Goal: Task Accomplishment & Management: Manage account settings

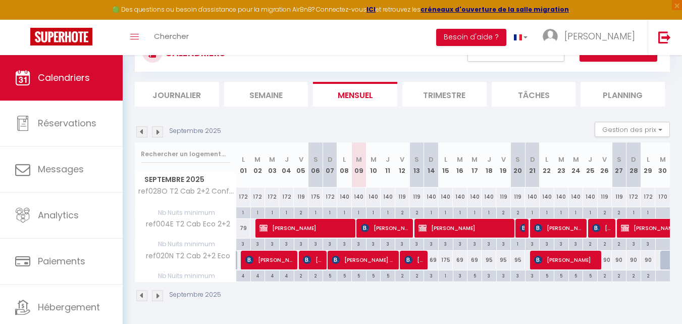
scroll to position [86, 0]
click at [410, 263] on img at bounding box center [408, 259] width 8 height 8
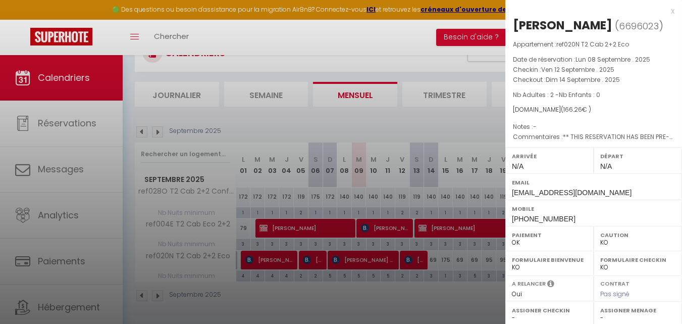
click at [421, 292] on div at bounding box center [341, 162] width 682 height 324
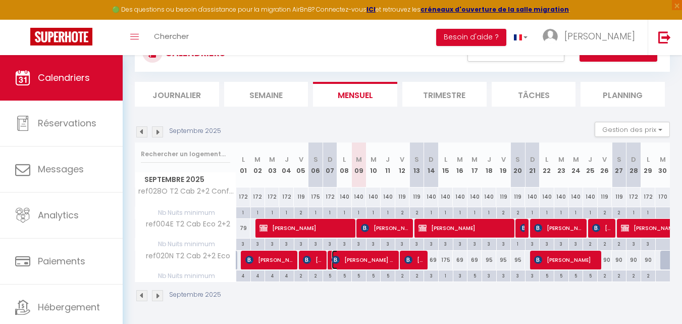
click at [387, 261] on span "[PERSON_NAME] [PERSON_NAME]" at bounding box center [364, 259] width 64 height 19
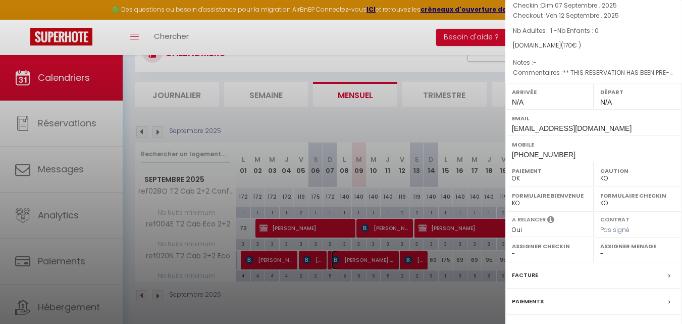
scroll to position [0, 0]
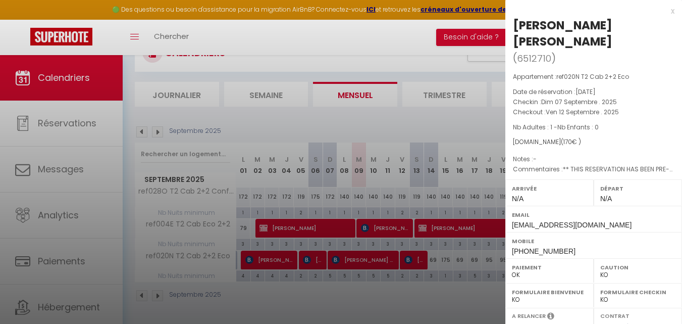
click at [447, 291] on div at bounding box center [341, 162] width 682 height 324
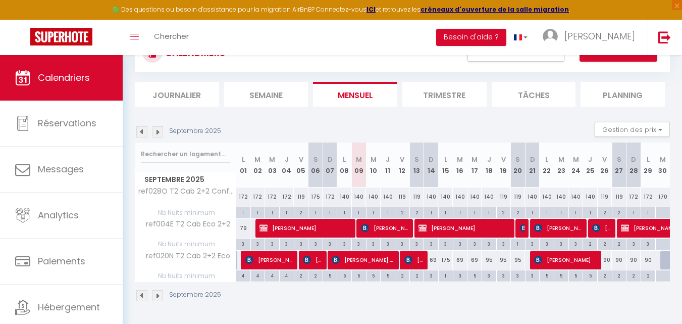
click at [150, 134] on div "Septembre 2025" at bounding box center [179, 131] width 89 height 11
click at [151, 133] on div "Septembre 2025" at bounding box center [179, 131] width 89 height 11
click at [154, 131] on img at bounding box center [157, 131] width 11 height 11
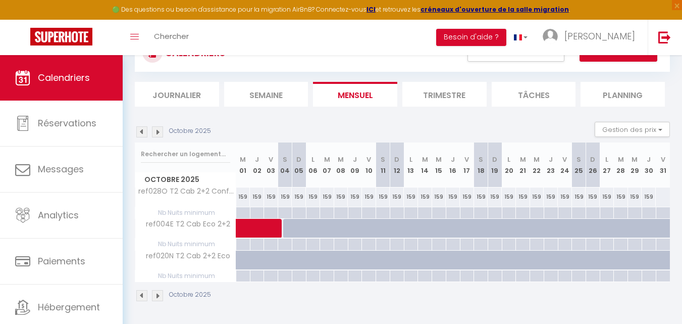
click at [417, 229] on div at bounding box center [416, 233] width 14 height 19
select select "1"
type input "Lun 13 Octobre 2025"
type input "[DATE]"
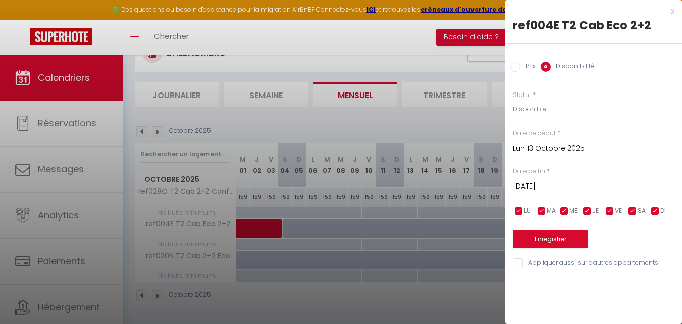
click at [549, 147] on input "Lun 13 Octobre 2025" at bounding box center [597, 148] width 169 height 13
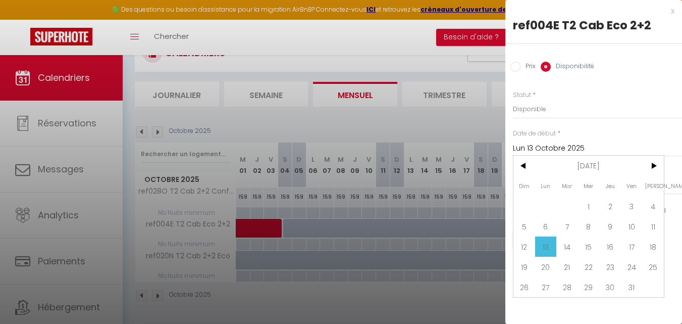
click at [637, 209] on span "3" at bounding box center [632, 206] width 22 height 20
type input "Ven 03 Octobre 2025"
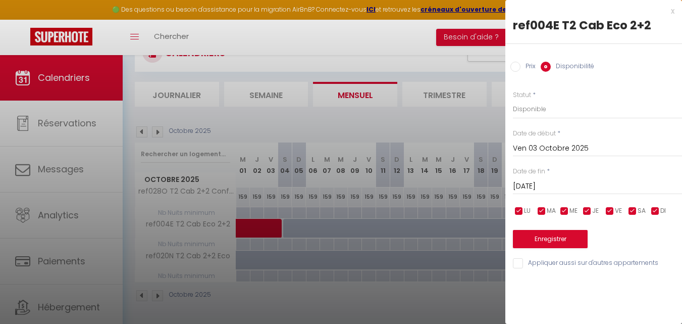
click at [573, 186] on input "[DATE]" at bounding box center [597, 186] width 169 height 13
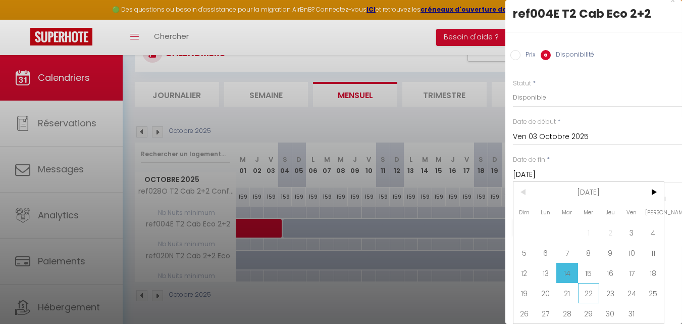
scroll to position [19, 0]
drag, startPoint x: 627, startPoint y: 304, endPoint x: 614, endPoint y: 260, distance: 45.7
click at [627, 304] on span "31" at bounding box center [632, 313] width 22 height 20
type input "Ven 31 Octobre 2025"
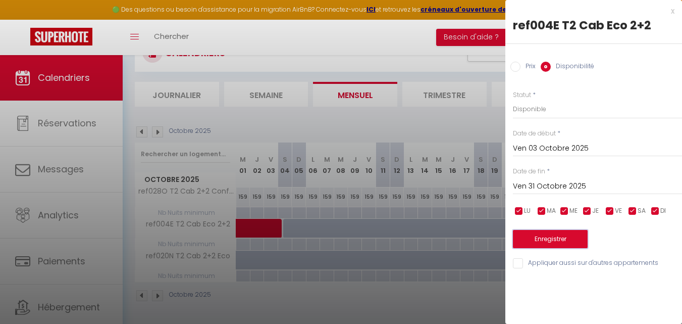
click at [534, 239] on button "Enregistrer" at bounding box center [550, 239] width 75 height 18
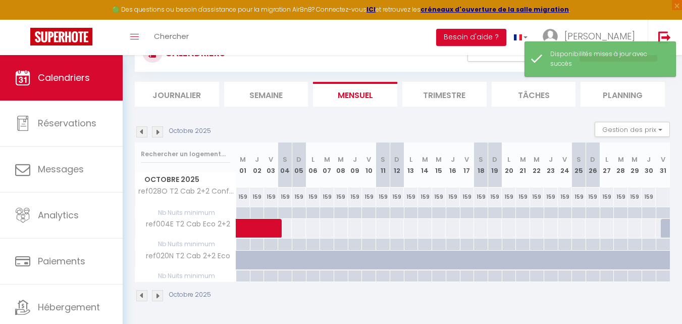
click at [285, 243] on div at bounding box center [285, 244] width 14 height 12
type input "[DATE]"
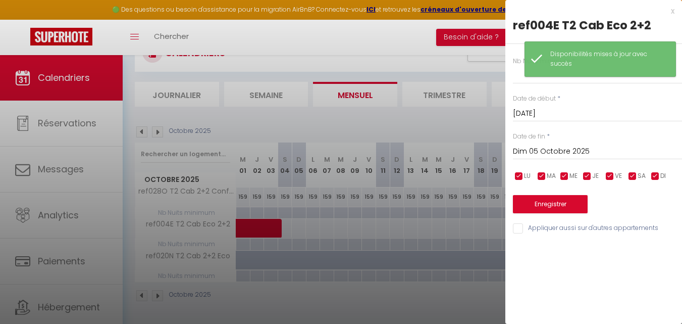
click at [578, 150] on input "Dim 05 Octobre 2025" at bounding box center [597, 151] width 169 height 13
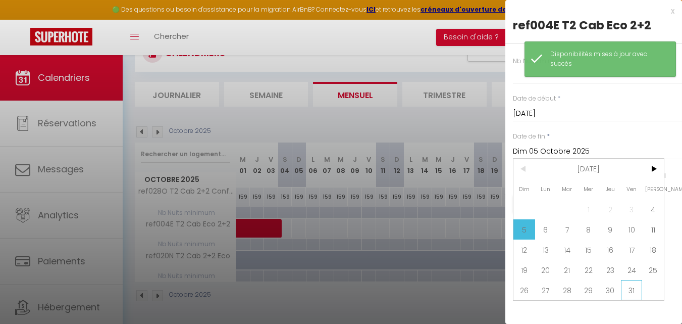
click at [637, 293] on span "31" at bounding box center [632, 290] width 22 height 20
type input "Ven 31 Octobre 2025"
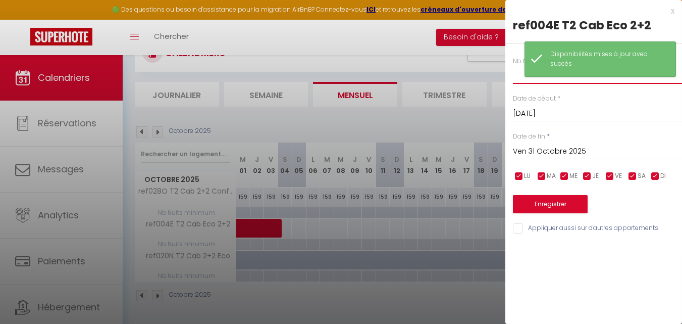
click at [520, 83] on input "text" at bounding box center [597, 75] width 169 height 18
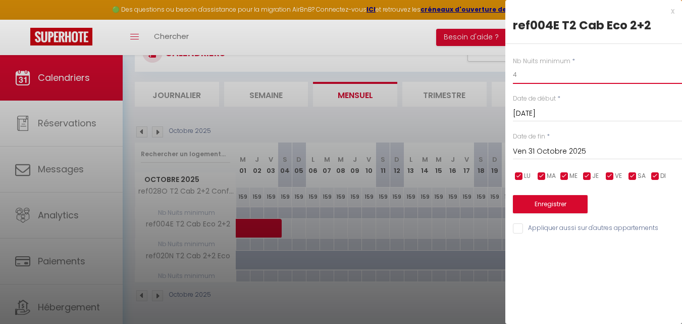
type input "4"
click at [566, 209] on button "Enregistrer" at bounding box center [550, 204] width 75 height 18
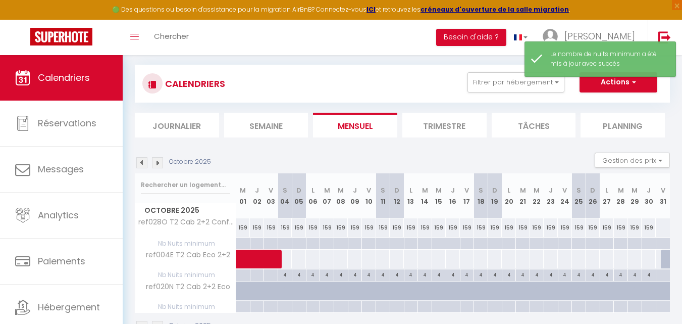
scroll to position [86, 0]
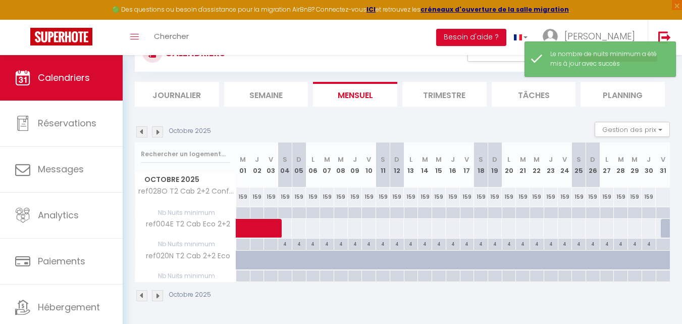
click at [320, 226] on div at bounding box center [327, 228] width 15 height 19
select select "1"
type input "[DATE]"
type input "Mer 08 Octobre 2025"
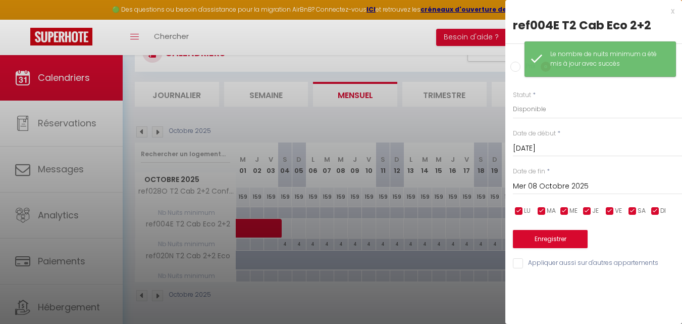
click at [540, 148] on input "[DATE]" at bounding box center [597, 148] width 169 height 13
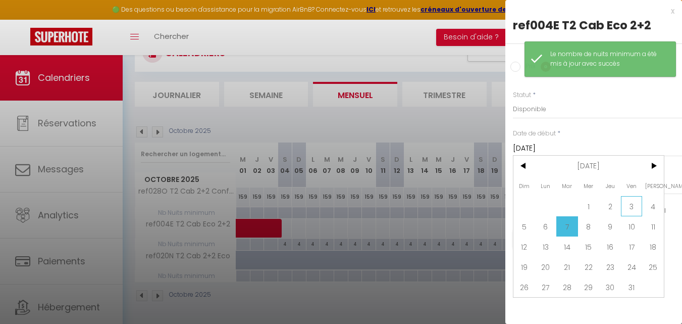
click at [639, 210] on span "3" at bounding box center [632, 206] width 22 height 20
type input "Ven 03 Octobre 2025"
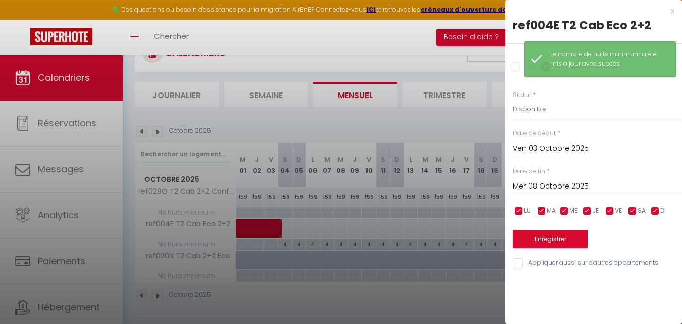
drag, startPoint x: 560, startPoint y: 186, endPoint x: 561, endPoint y: 197, distance: 11.2
click at [560, 185] on input "Mer 08 Octobre 2025" at bounding box center [597, 186] width 169 height 13
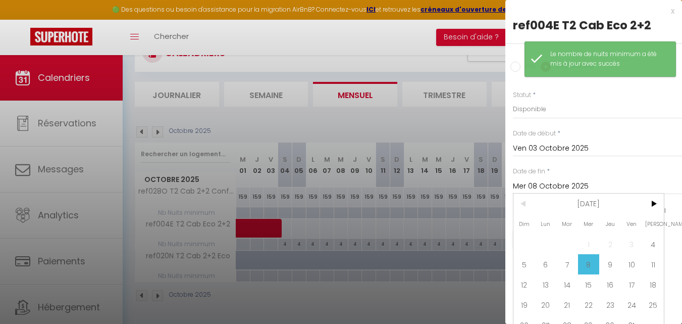
scroll to position [19, 0]
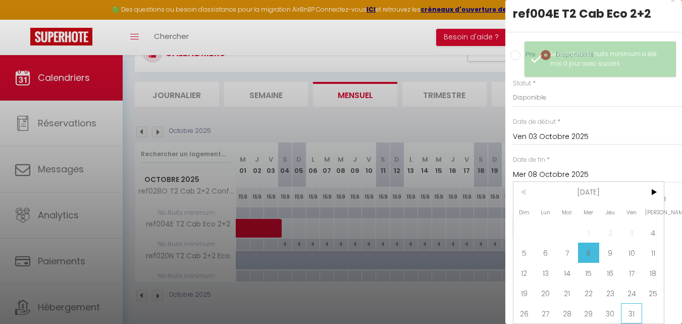
click at [636, 310] on span "31" at bounding box center [632, 313] width 22 height 20
type input "Ven 31 Octobre 2025"
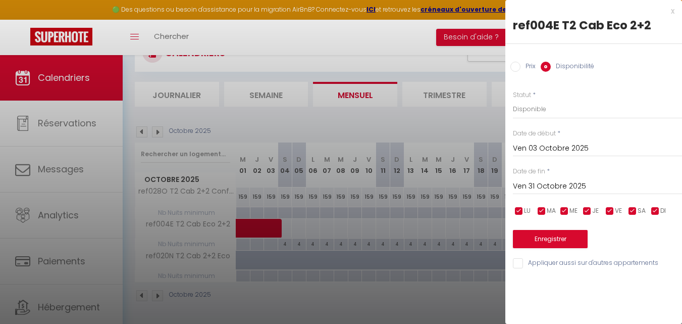
click at [521, 63] on label "Prix" at bounding box center [528, 67] width 15 height 11
click at [521, 63] on input "Prix" at bounding box center [515, 67] width 10 height 10
radio input "true"
radio input "false"
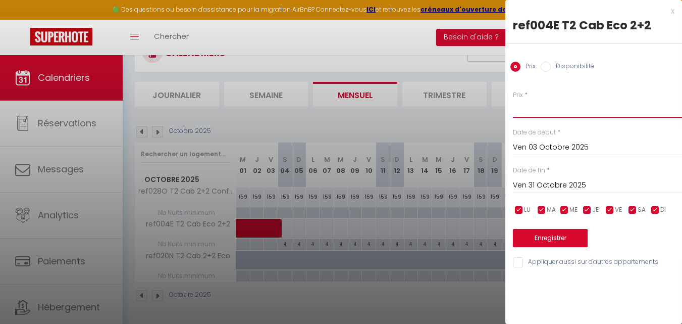
click at [537, 116] on input "Prix" at bounding box center [597, 108] width 169 height 18
type input "75"
click at [549, 234] on button "Enregistrer" at bounding box center [550, 238] width 75 height 18
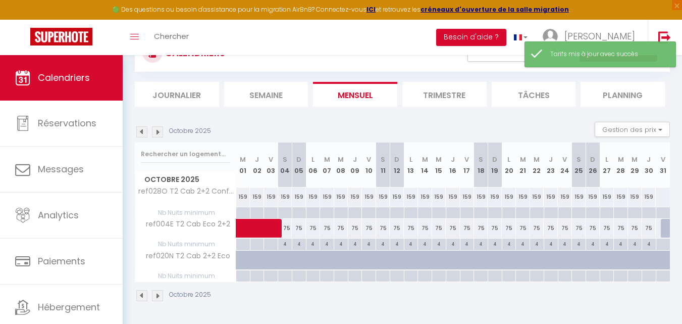
click at [665, 229] on div at bounding box center [668, 228] width 14 height 19
type input "Ven 31 Octobre 2025"
type input "[DATE]"
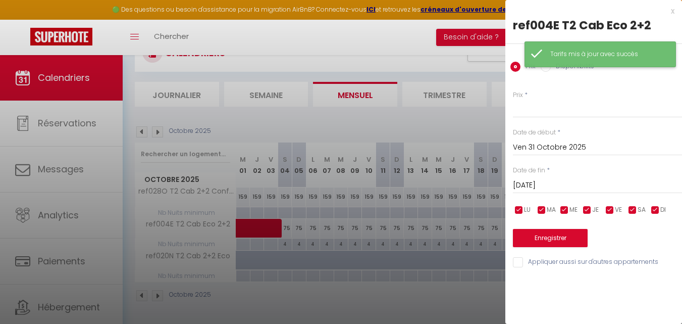
click at [553, 65] on div "Tarifs mis à jour avec succès" at bounding box center [600, 54] width 151 height 26
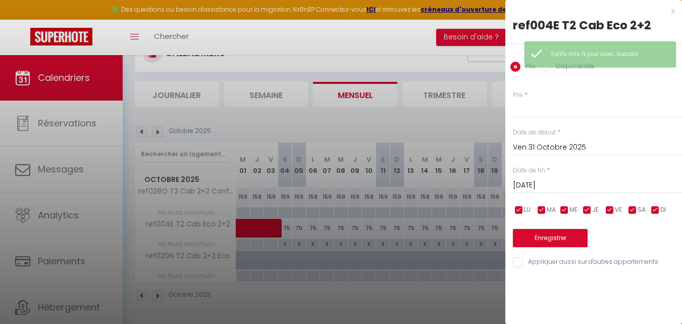
click at [551, 68] on label "Disponibilité" at bounding box center [572, 67] width 43 height 11
click at [551, 68] on input "Disponibilité" at bounding box center [546, 67] width 10 height 10
radio input "true"
radio input "false"
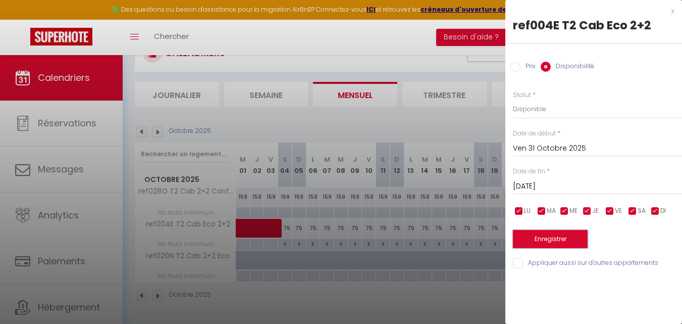
click at [552, 234] on button "Enregistrer" at bounding box center [550, 239] width 75 height 18
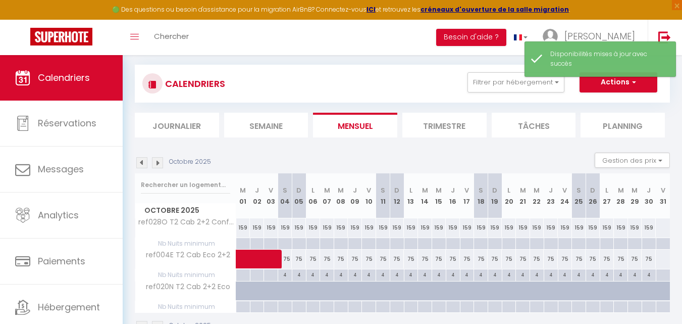
scroll to position [86, 0]
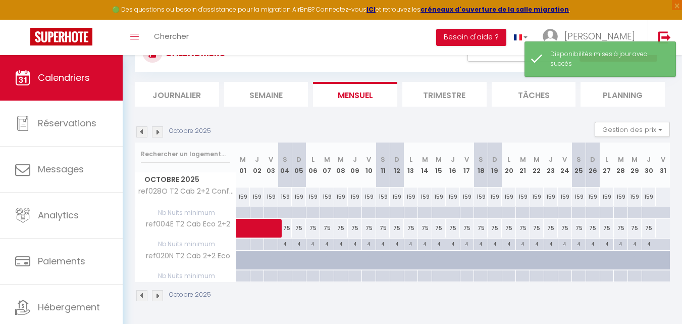
click at [238, 263] on div at bounding box center [243, 259] width 14 height 19
select select "1"
type input "Mer 01 Octobre 2025"
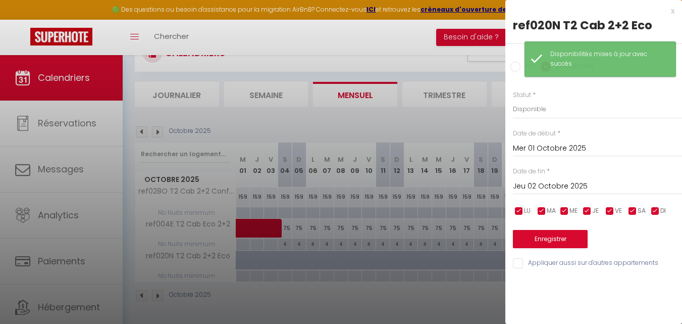
click at [546, 182] on input "Jeu 02 Octobre 2025" at bounding box center [597, 186] width 169 height 13
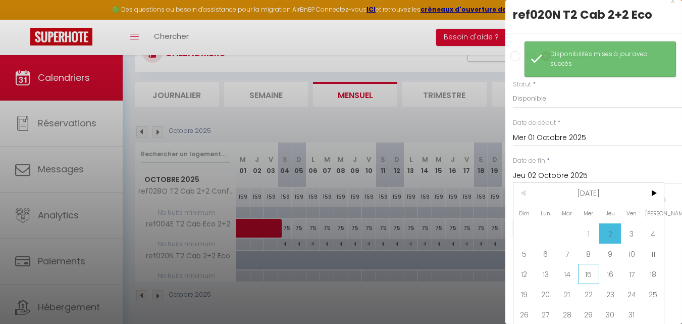
scroll to position [19, 0]
click at [625, 309] on span "31" at bounding box center [632, 313] width 22 height 20
type input "Ven 31 Octobre 2025"
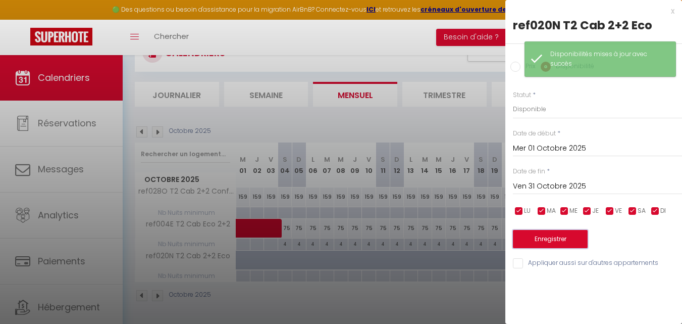
click at [540, 239] on button "Enregistrer" at bounding box center [550, 239] width 75 height 18
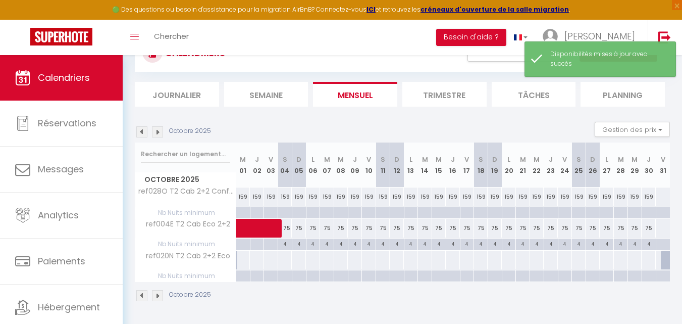
click at [240, 275] on div at bounding box center [243, 276] width 14 height 12
type input "Mer 01 Octobre 2025"
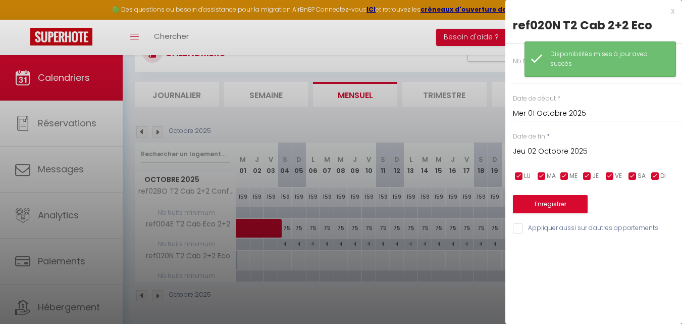
click at [557, 153] on input "Jeu 02 Octobre 2025" at bounding box center [597, 151] width 169 height 13
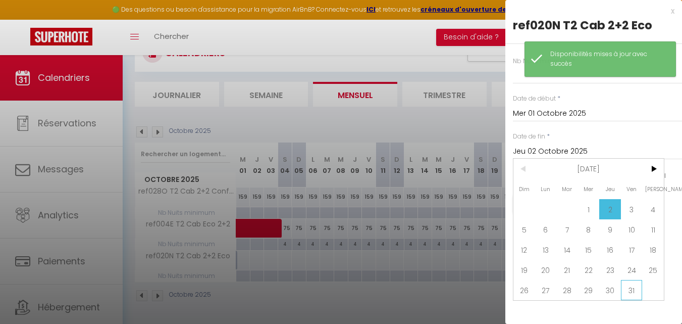
click at [623, 293] on span "31" at bounding box center [632, 290] width 22 height 20
type input "Ven 31 Octobre 2025"
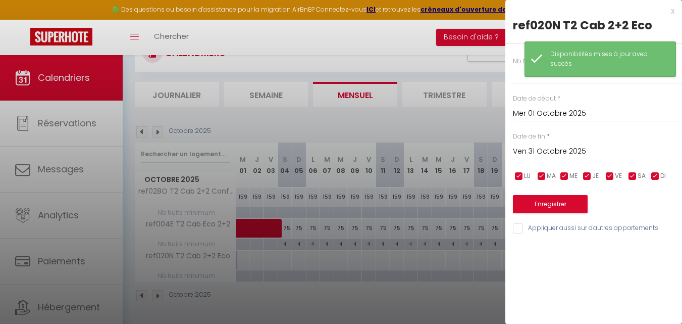
click at [512, 82] on div "Nb Nuits minimum * Date de début * [DATE] < [DATE] > Dim Lun Mar Mer Jeu Ven Sa…" at bounding box center [593, 139] width 177 height 191
click at [514, 78] on input "text" at bounding box center [597, 75] width 169 height 18
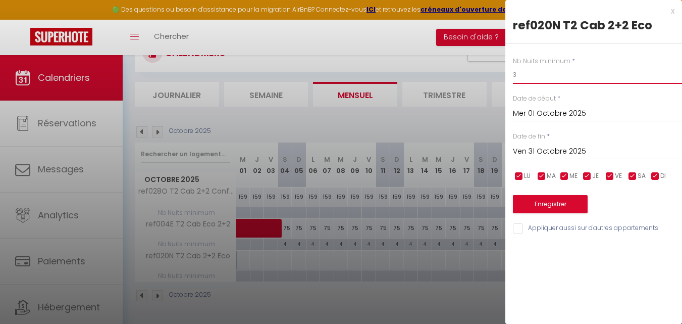
type input "3"
click at [548, 206] on button "Enregistrer" at bounding box center [550, 204] width 75 height 18
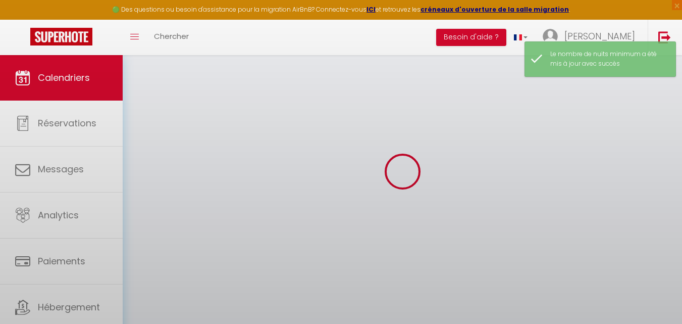
scroll to position [86, 0]
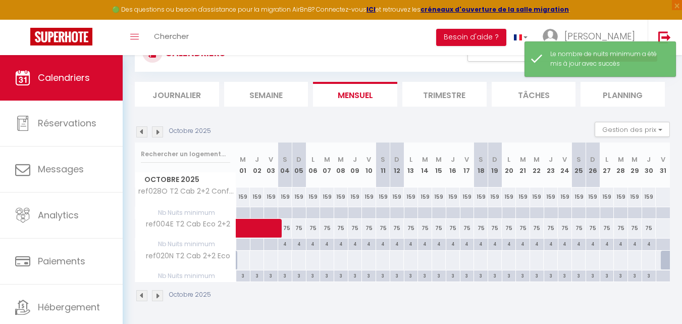
click at [245, 259] on div at bounding box center [243, 259] width 15 height 19
select select "1"
type input "Mer 01 Octobre 2025"
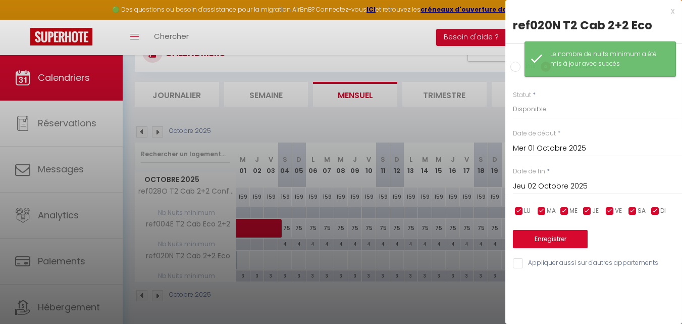
click at [548, 182] on input "Jeu 02 Octobre 2025" at bounding box center [597, 186] width 169 height 13
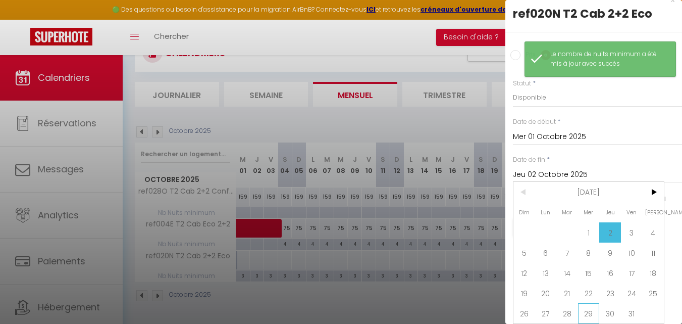
scroll to position [19, 0]
click at [628, 307] on span "31" at bounding box center [632, 313] width 22 height 20
type input "Ven 31 Octobre 2025"
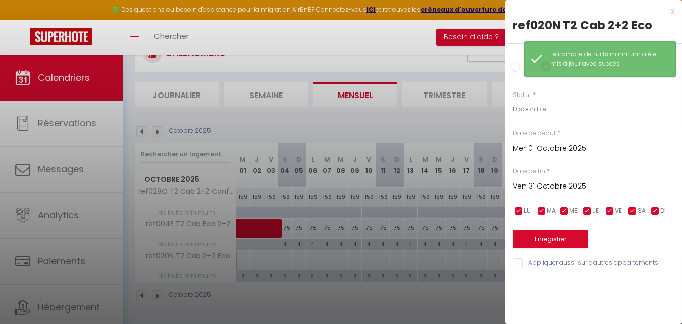
scroll to position [0, 0]
click at [519, 68] on input "Prix" at bounding box center [515, 67] width 10 height 10
radio input "true"
radio input "false"
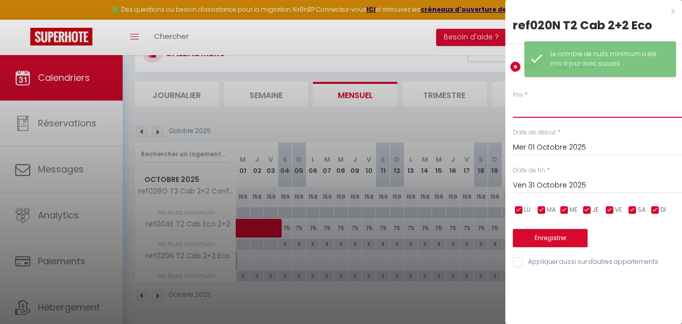
click at [530, 112] on input "Prix" at bounding box center [597, 108] width 169 height 18
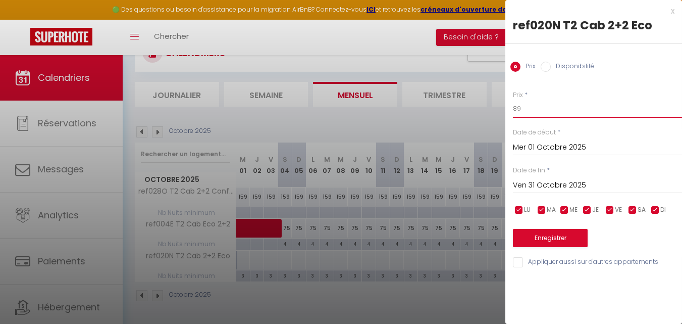
type input "89"
click at [555, 241] on button "Enregistrer" at bounding box center [550, 238] width 75 height 18
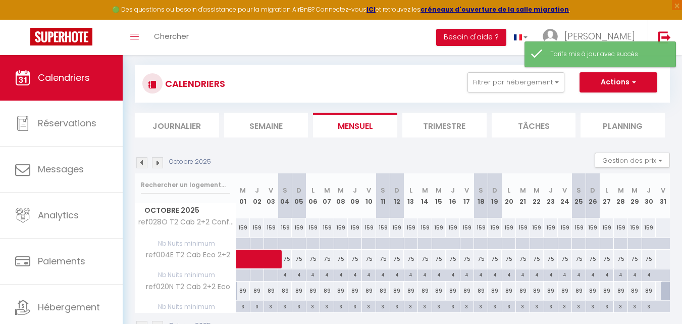
scroll to position [86, 0]
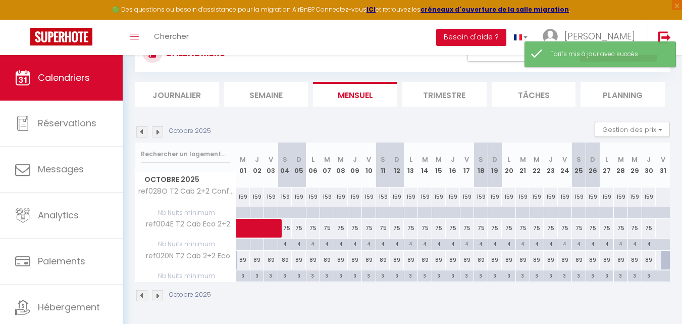
click at [665, 261] on div at bounding box center [668, 259] width 14 height 19
type input "Ven 31 Octobre 2025"
type input "[DATE]"
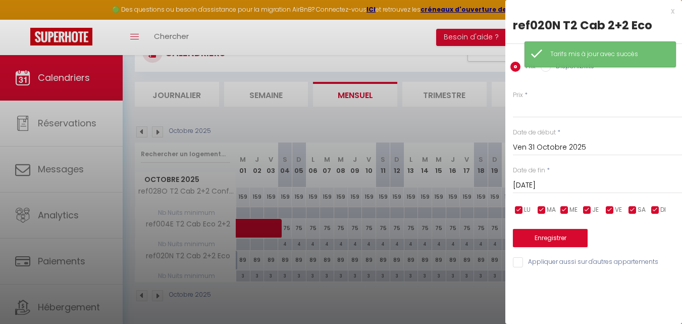
click at [558, 70] on label "Disponibilité" at bounding box center [572, 67] width 43 height 11
click at [551, 70] on input "Disponibilité" at bounding box center [546, 67] width 10 height 10
radio input "true"
radio input "false"
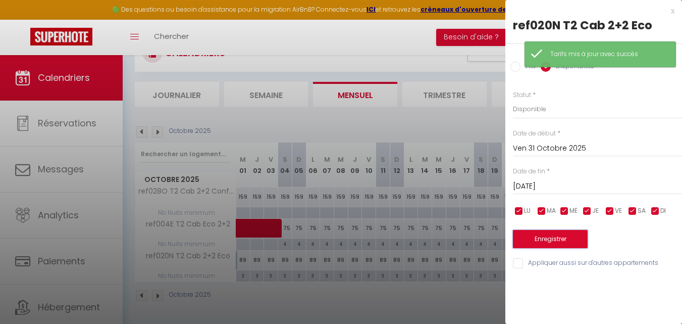
click at [550, 239] on button "Enregistrer" at bounding box center [550, 239] width 75 height 18
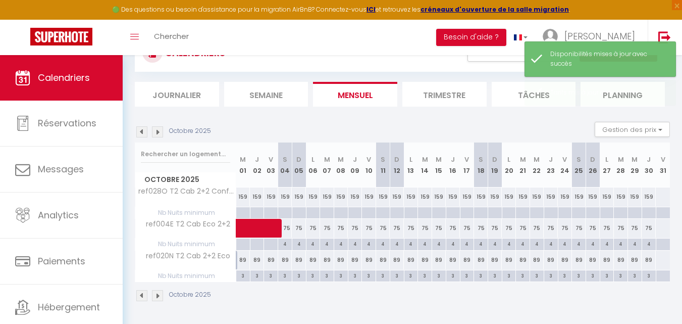
click at [157, 127] on img at bounding box center [157, 131] width 11 height 11
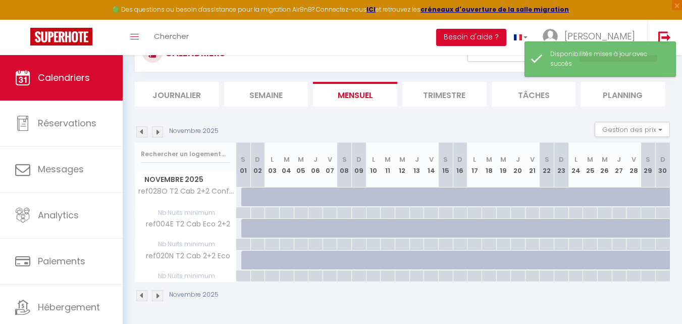
click at [157, 127] on img at bounding box center [157, 131] width 11 height 11
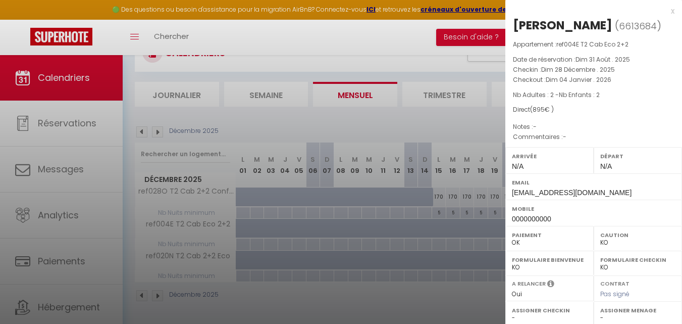
click at [420, 298] on div at bounding box center [341, 162] width 682 height 324
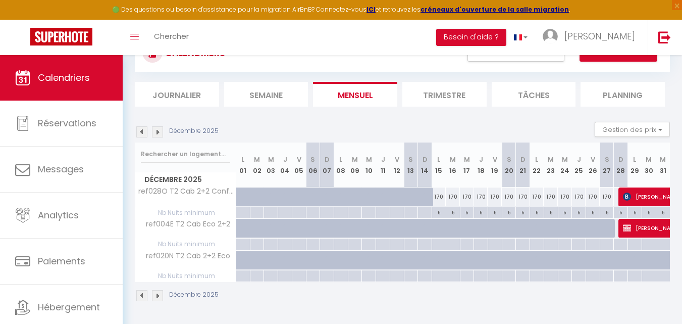
click at [240, 224] on div at bounding box center [243, 228] width 14 height 19
select select "1"
type input "Lun 01 Décembre 2025"
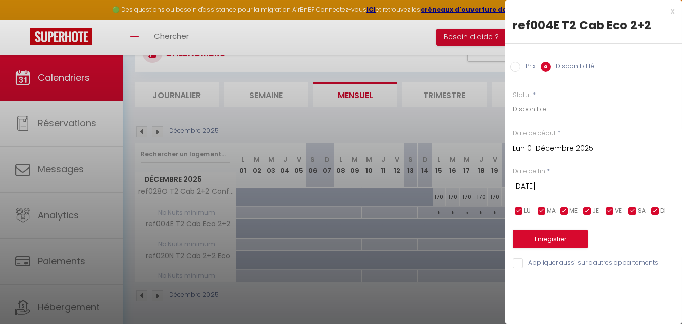
click at [589, 145] on input "Lun 01 Décembre 2025" at bounding box center [597, 148] width 169 height 13
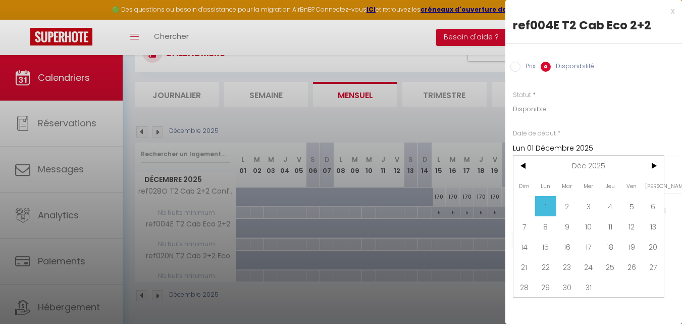
click at [630, 123] on div "Prix * Statut * Disponible Indisponible Date de début * [DATE] < [DATE] > Dim L…" at bounding box center [593, 174] width 177 height 192
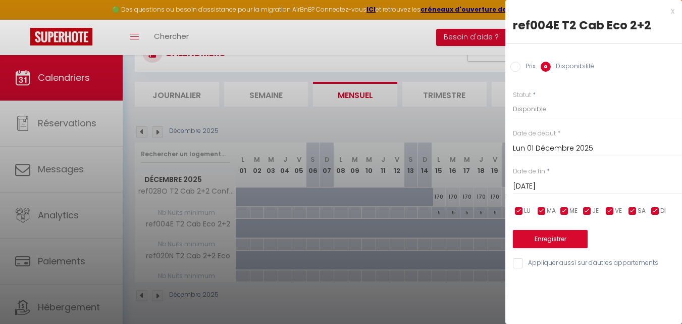
click at [594, 192] on input "[DATE]" at bounding box center [597, 186] width 169 height 13
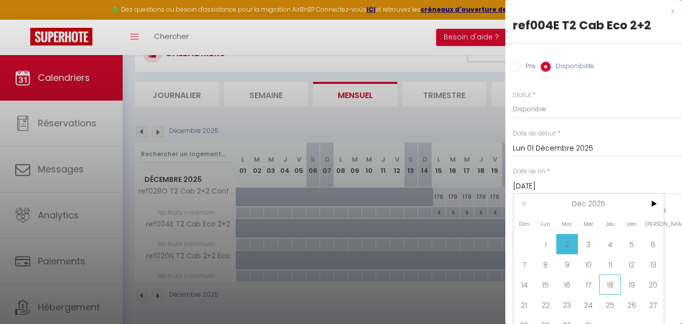
click at [615, 287] on span "18" at bounding box center [610, 284] width 22 height 20
type input "Jeu 18 Décembre 2025"
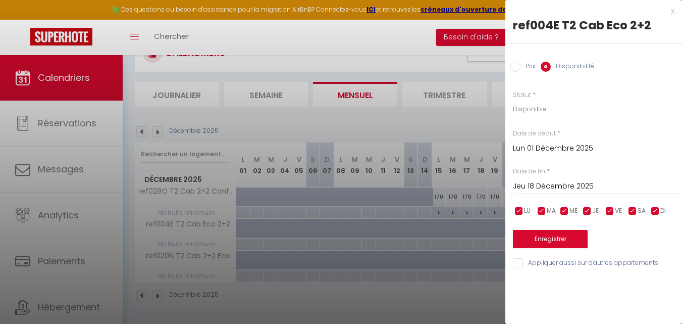
click at [521, 64] on label "Prix" at bounding box center [528, 67] width 15 height 11
click at [521, 64] on input "Prix" at bounding box center [515, 67] width 10 height 10
radio input "true"
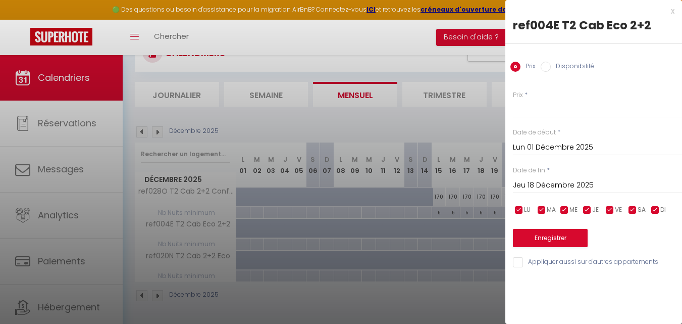
click at [561, 68] on label "Disponibilité" at bounding box center [572, 67] width 43 height 11
click at [551, 68] on input "Disponibilité" at bounding box center [546, 67] width 10 height 10
radio input "true"
radio input "false"
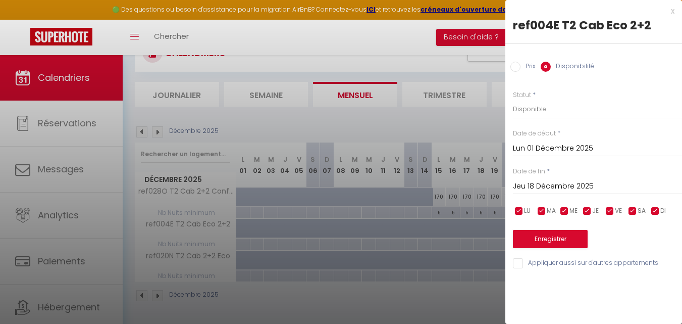
click at [565, 181] on input "Jeu 18 Décembre 2025" at bounding box center [597, 186] width 169 height 13
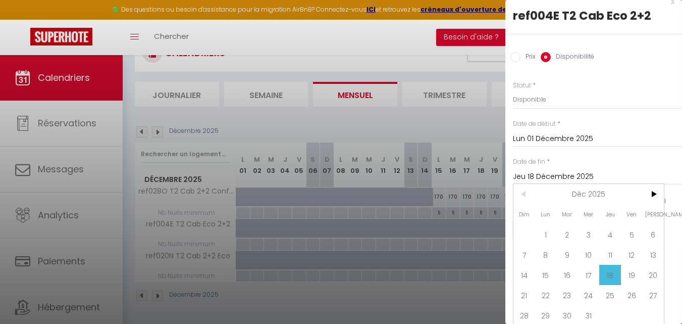
scroll to position [19, 0]
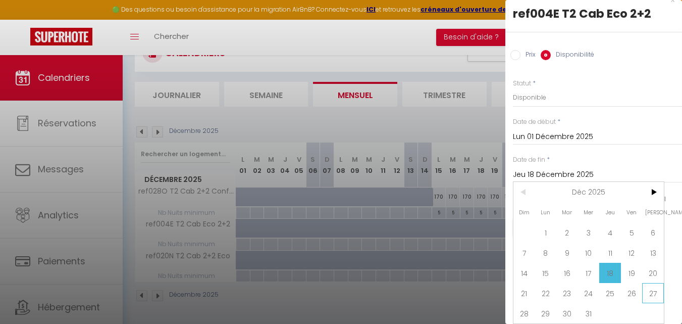
click at [650, 283] on span "27" at bounding box center [653, 293] width 22 height 20
type input "[DATE]"
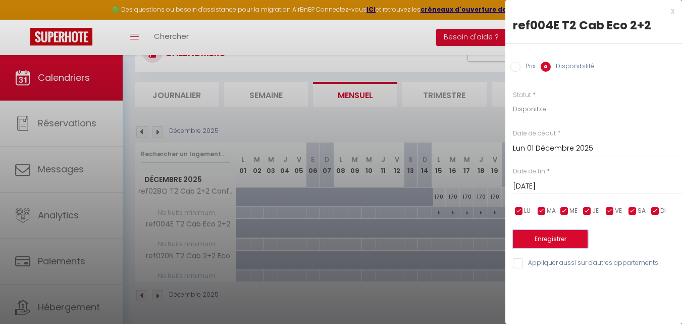
click at [568, 234] on button "Enregistrer" at bounding box center [550, 239] width 75 height 18
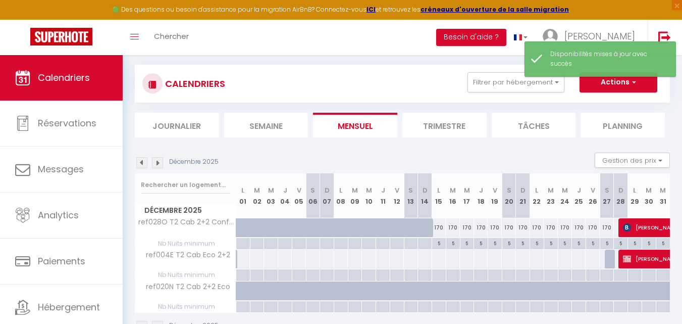
scroll to position [86, 0]
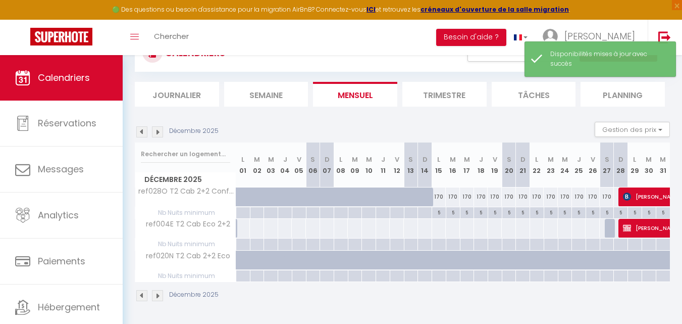
click at [610, 228] on div at bounding box center [612, 228] width 14 height 19
select select "1"
type input "[DATE]"
type input "Dim 28 Décembre 2025"
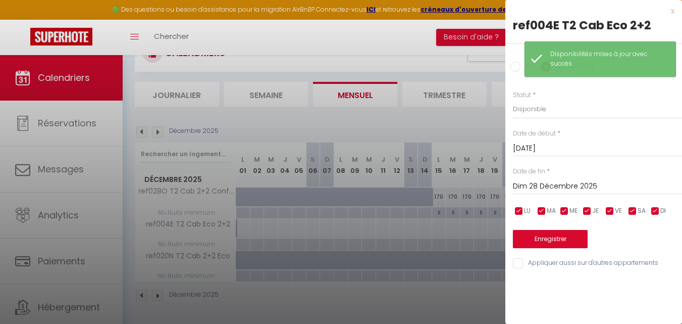
click at [672, 13] on div "x" at bounding box center [589, 11] width 169 height 12
select select
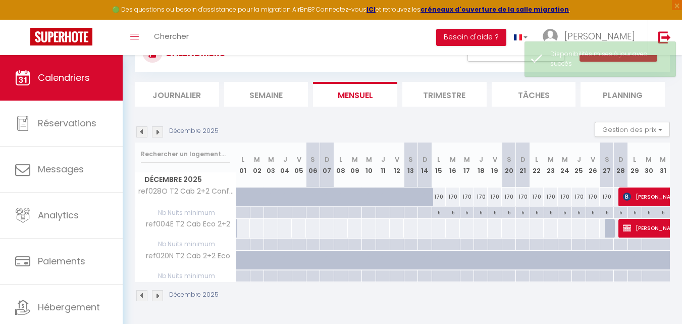
click at [496, 231] on div at bounding box center [494, 228] width 15 height 19
select select "1"
type input "Ven 19 Décembre 2025"
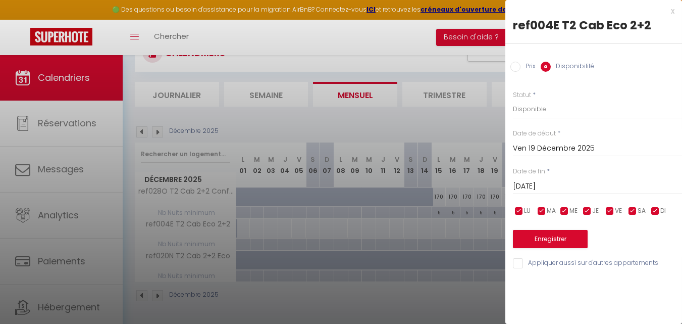
click at [555, 189] on input "[DATE]" at bounding box center [597, 186] width 169 height 13
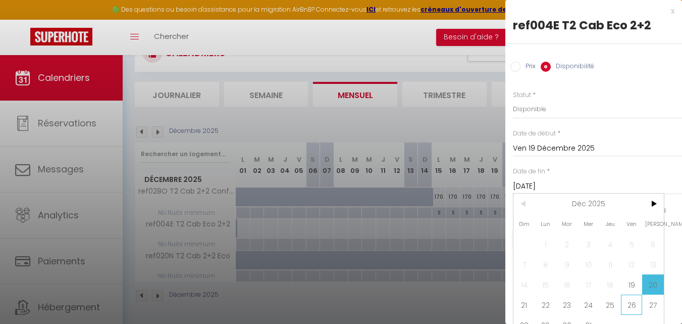
click at [632, 305] on span "26" at bounding box center [632, 304] width 22 height 20
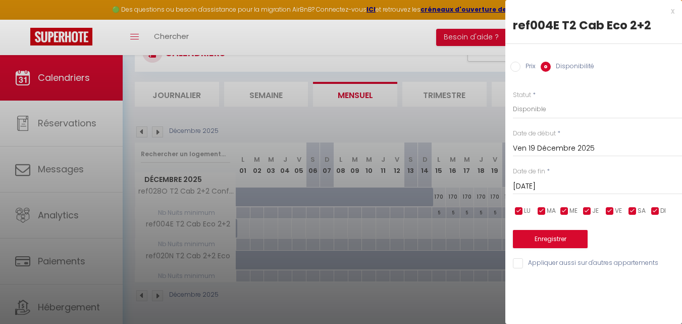
type input "Ven 26 Décembre 2025"
click at [518, 64] on input "Prix" at bounding box center [515, 67] width 10 height 10
radio input "true"
radio input "false"
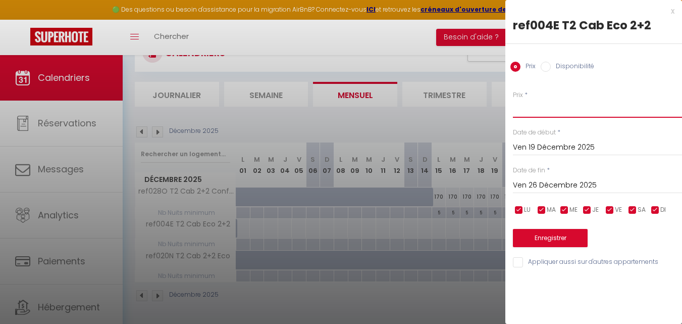
click at [523, 106] on input "Prix" at bounding box center [597, 108] width 169 height 18
type input "5"
drag, startPoint x: 565, startPoint y: 240, endPoint x: 501, endPoint y: 244, distance: 64.7
click at [565, 240] on button "Enregistrer" at bounding box center [550, 238] width 75 height 18
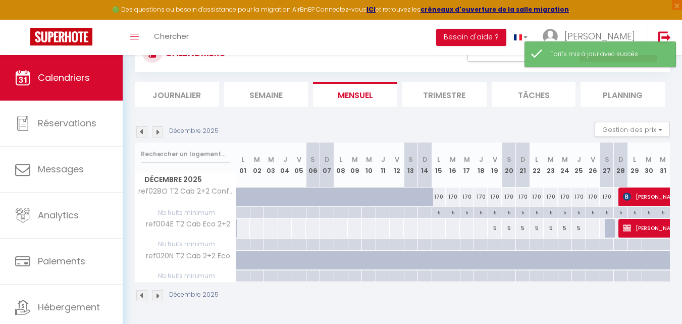
click at [494, 245] on div at bounding box center [495, 244] width 14 height 12
type input "Ven 19 Décembre 2025"
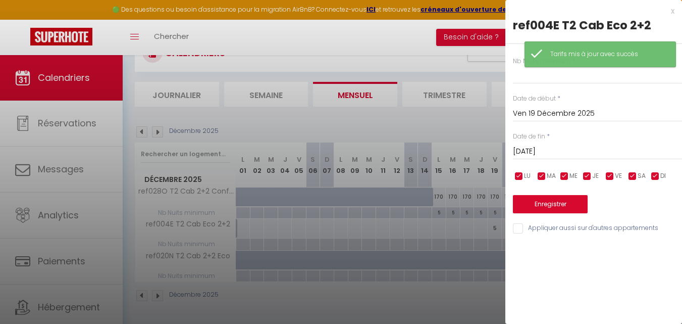
click at [542, 145] on input "[DATE]" at bounding box center [597, 151] width 169 height 13
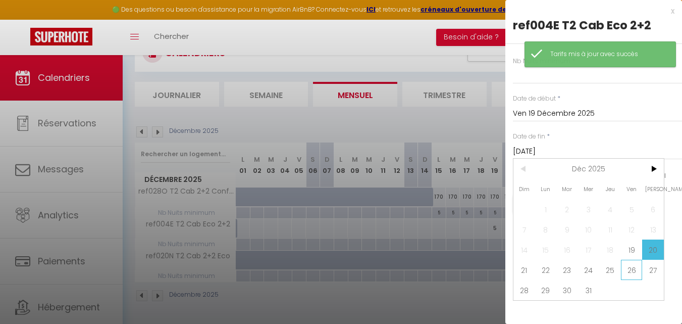
click at [621, 266] on span "26" at bounding box center [632, 269] width 22 height 20
type input "Ven 26 Décembre 2025"
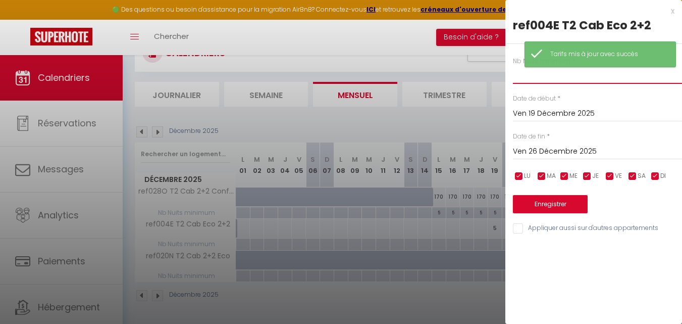
click at [523, 75] on input "text" at bounding box center [597, 75] width 169 height 18
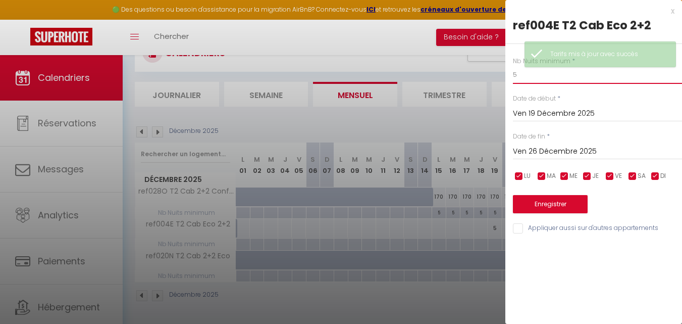
type input "5"
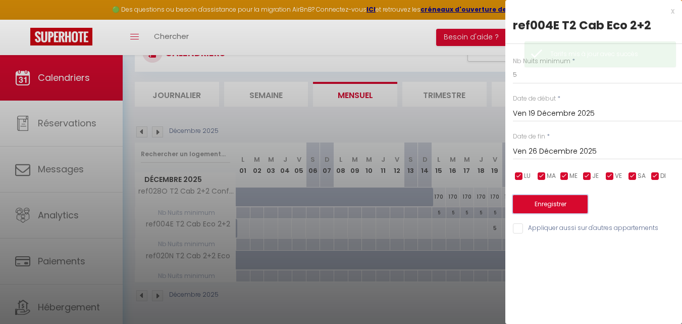
click at [557, 202] on button "Enregistrer" at bounding box center [550, 204] width 75 height 18
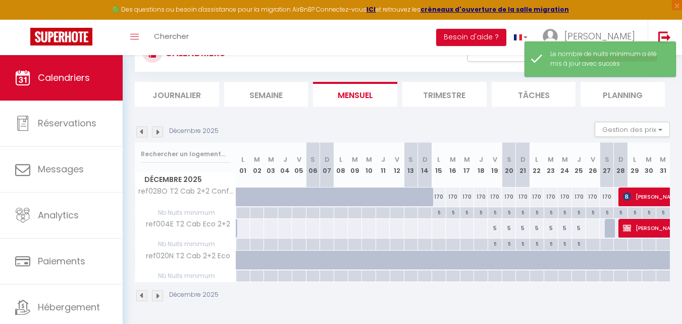
click at [496, 227] on div "5" at bounding box center [495, 228] width 14 height 19
type input "5"
type input "Ven 19 Décembre 2025"
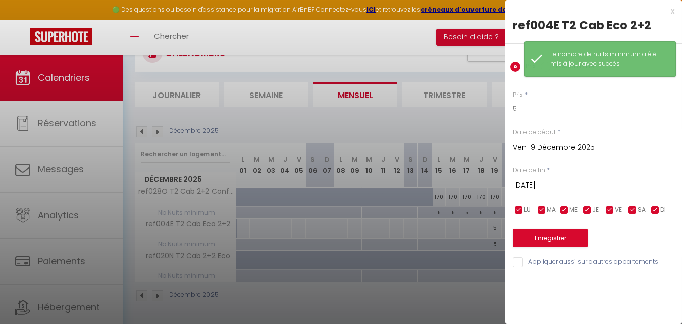
click at [533, 185] on input "[DATE]" at bounding box center [597, 185] width 169 height 13
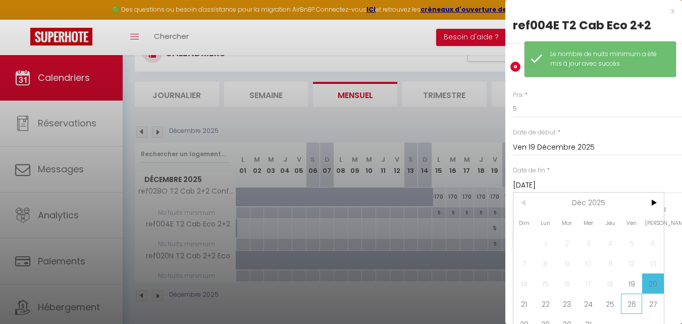
click at [632, 299] on span "26" at bounding box center [632, 303] width 22 height 20
type input "Ven 26 Décembre 2025"
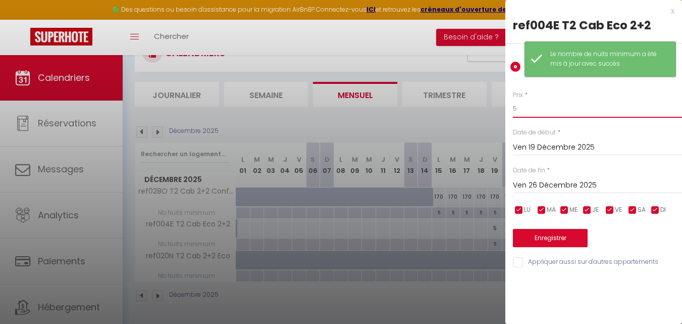
click at [534, 103] on input "5" at bounding box center [597, 108] width 169 height 18
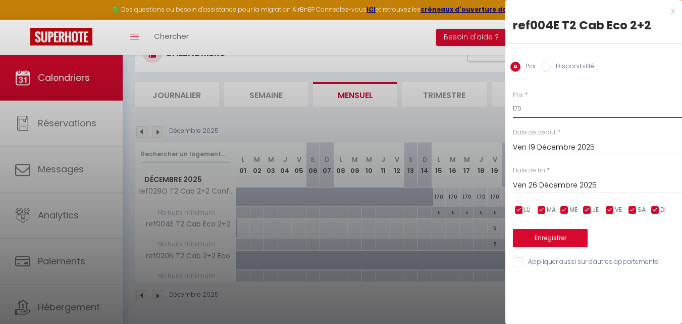
type input "179"
click at [541, 227] on div "Enregistrer" at bounding box center [597, 231] width 169 height 31
click at [541, 242] on button "Enregistrer" at bounding box center [550, 238] width 75 height 18
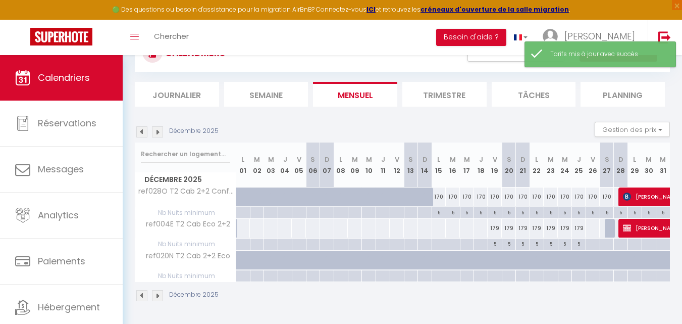
click at [599, 229] on div at bounding box center [592, 228] width 15 height 19
type input "Ven 26 Décembre 2025"
type input "[DATE]"
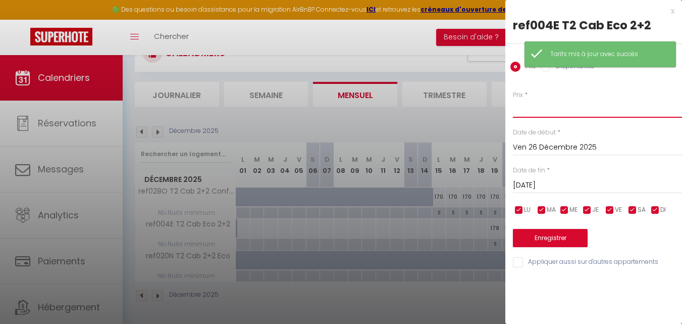
click at [530, 115] on input "Prix" at bounding box center [597, 108] width 169 height 18
type input "179"
click at [530, 241] on button "Enregistrer" at bounding box center [550, 238] width 75 height 18
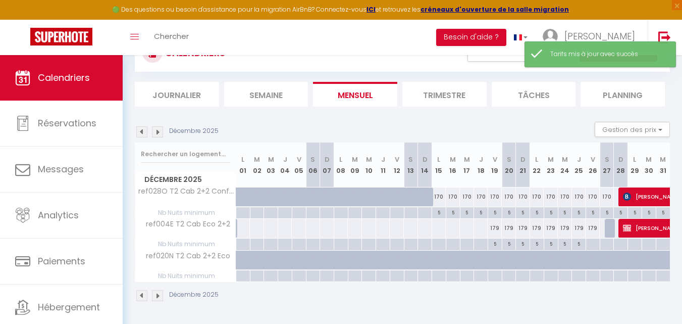
click at [590, 242] on div at bounding box center [593, 244] width 14 height 12
type input "Ven 26 Décembre 2025"
type input "[DATE]"
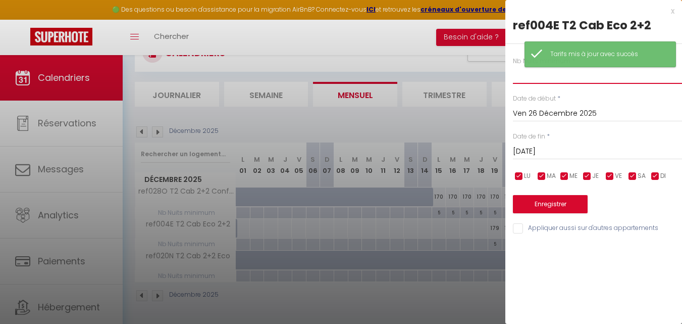
click at [528, 83] on input "text" at bounding box center [597, 75] width 169 height 18
type input "5"
click at [550, 200] on button "Enregistrer" at bounding box center [550, 204] width 75 height 18
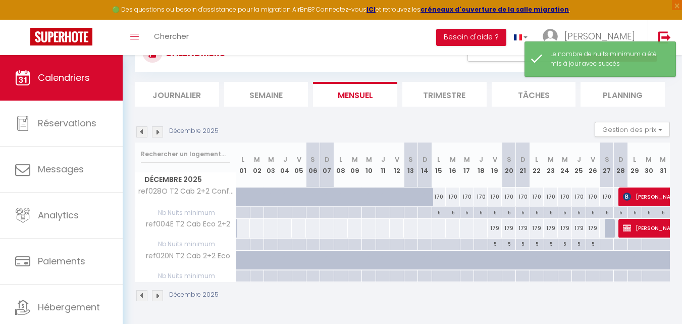
click at [492, 200] on div "170" at bounding box center [495, 196] width 14 height 19
type input "170"
type input "Ven 19 Décembre 2025"
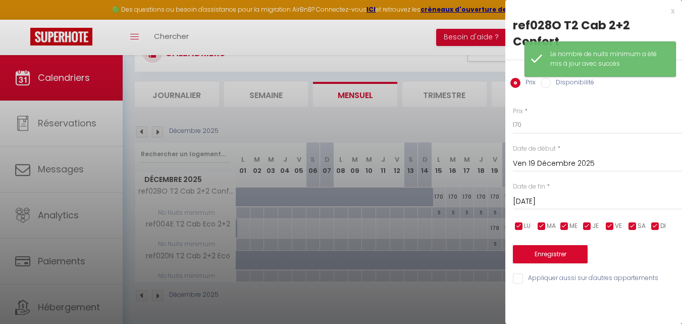
click at [525, 195] on input "[DATE]" at bounding box center [597, 201] width 169 height 13
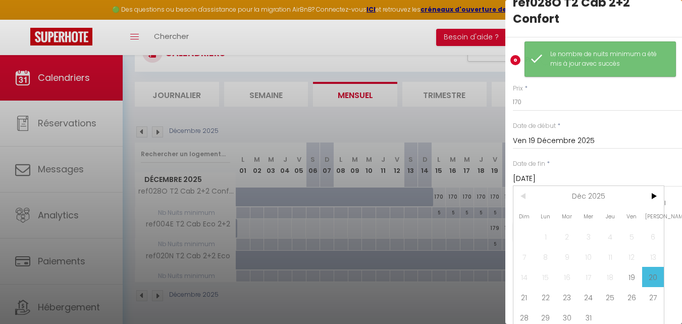
scroll to position [34, 0]
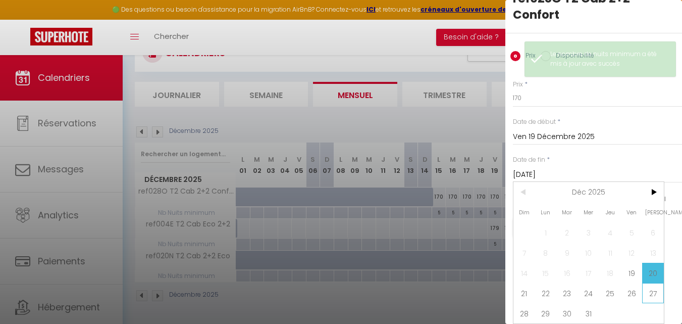
click at [648, 288] on span "27" at bounding box center [653, 293] width 22 height 20
type input "[DATE]"
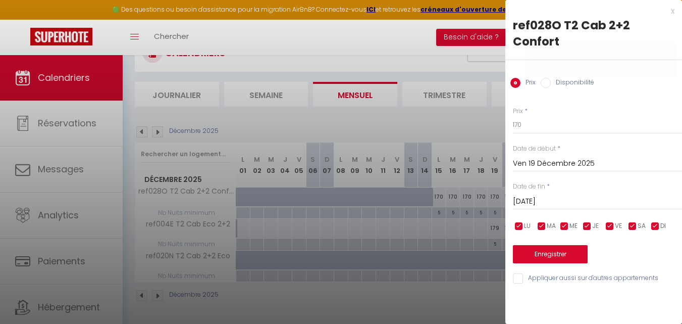
scroll to position [0, 0]
click at [529, 116] on input "170" at bounding box center [597, 125] width 169 height 18
type input "184"
click at [553, 245] on button "Enregistrer" at bounding box center [550, 254] width 75 height 18
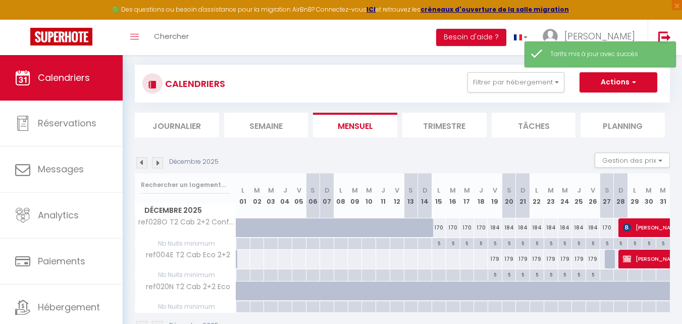
scroll to position [86, 0]
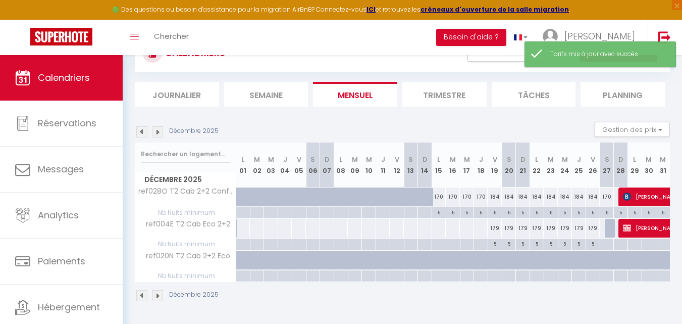
click at [241, 232] on div at bounding box center [243, 228] width 15 height 19
type input "Lun 01 Décembre 2025"
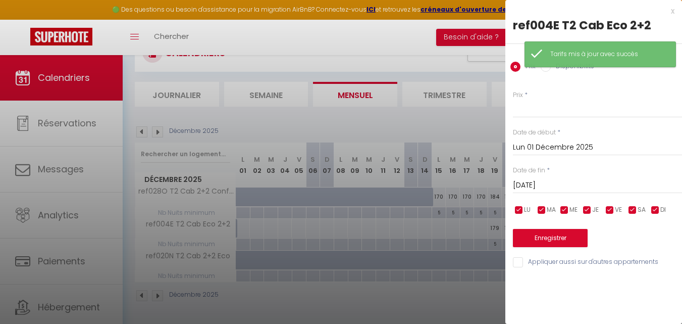
click at [542, 177] on div "[DATE] < [DATE] > Dim Lun Mar Mer Jeu Ven Sam 1 2 3 4 5 6 7 8 9 10 11 12 13 14 …" at bounding box center [597, 184] width 169 height 18
click at [542, 193] on div "[DATE] < [DATE] > Dim Lun Mar Mer Jeu Ven Sam 1 2 3 4 5 6 7 8 9 10 11 12 13 14 …" at bounding box center [597, 184] width 169 height 18
click at [544, 187] on input "[DATE]" at bounding box center [597, 185] width 169 height 13
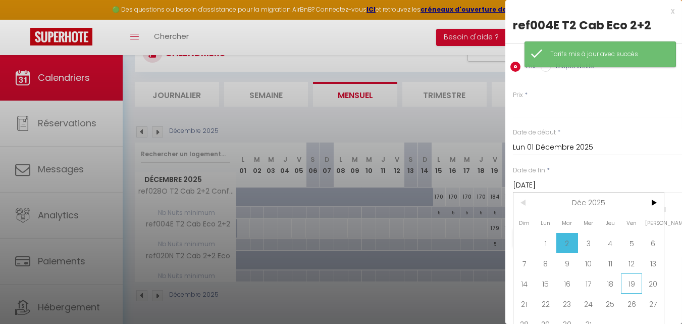
click at [624, 283] on span "19" at bounding box center [632, 283] width 22 height 20
type input "Ven 19 Décembre 2025"
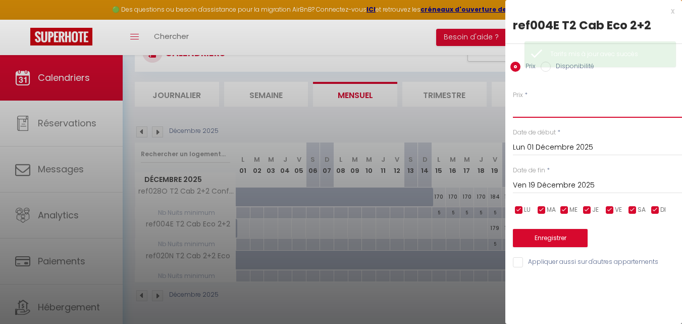
click at [526, 116] on input "Prix" at bounding box center [597, 108] width 169 height 18
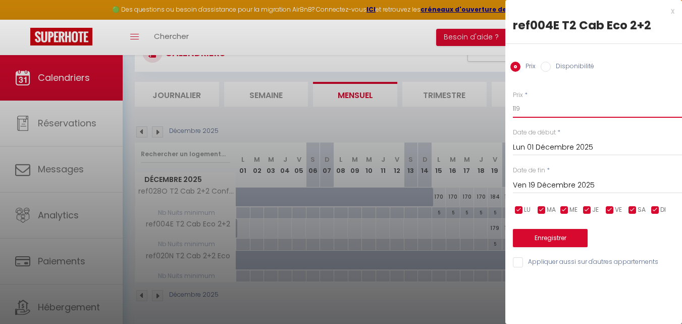
type input "119"
click at [544, 242] on button "Enregistrer" at bounding box center [550, 238] width 75 height 18
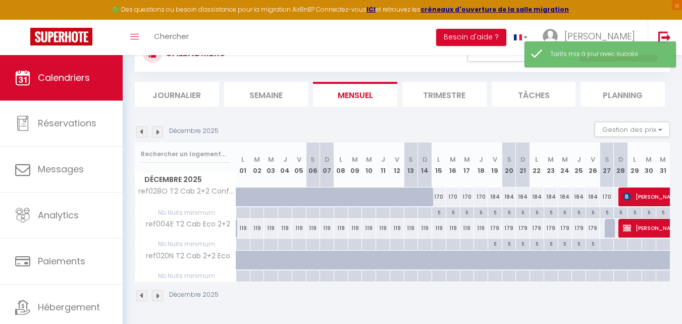
click at [243, 245] on div at bounding box center [243, 244] width 14 height 12
type input "Lun 01 Décembre 2025"
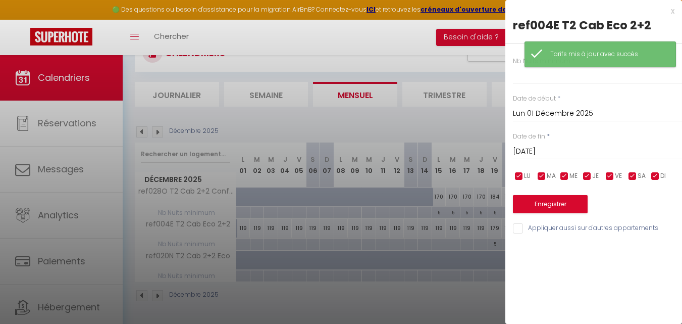
click at [573, 150] on input "[DATE]" at bounding box center [597, 151] width 169 height 13
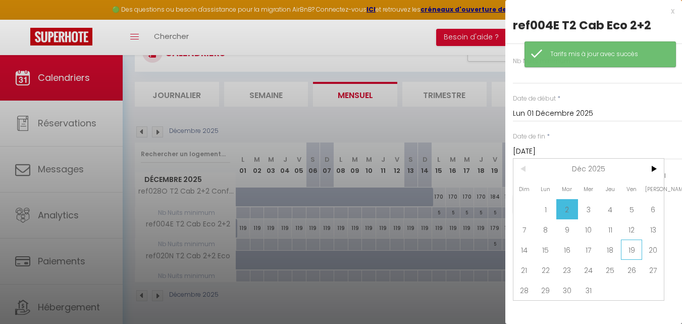
click at [622, 249] on span "19" at bounding box center [632, 249] width 22 height 20
type input "Ven 19 Décembre 2025"
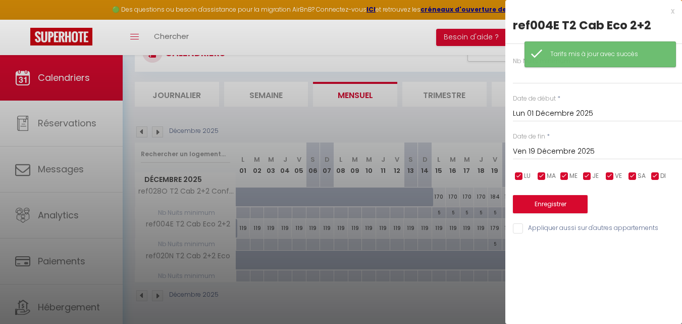
click at [547, 85] on div "Nb Nuits minimum * Date de début * [DATE] < [DATE] > Dim Lun Mar Mer Jeu Ven Sa…" at bounding box center [593, 139] width 177 height 191
click at [547, 84] on div "Nb Nuits minimum * Date de début * [DATE] < [DATE] > Dim Lun Mar Mer Jeu Ven Sa…" at bounding box center [593, 139] width 177 height 191
click at [548, 80] on input "text" at bounding box center [597, 75] width 169 height 18
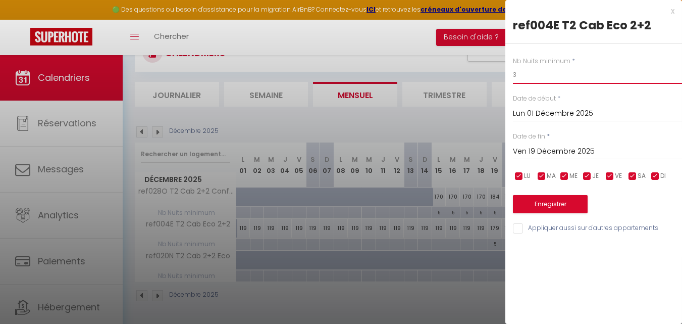
type input "3"
click at [550, 202] on button "Enregistrer" at bounding box center [550, 204] width 75 height 18
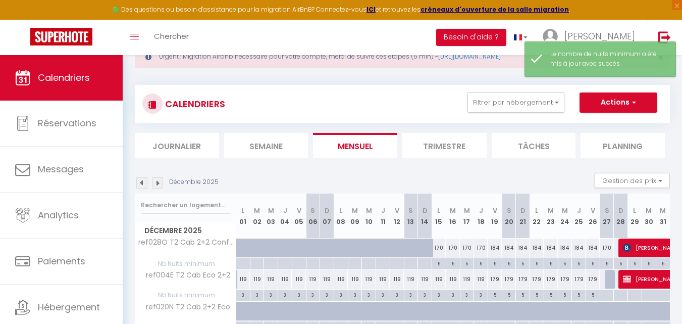
scroll to position [0, 0]
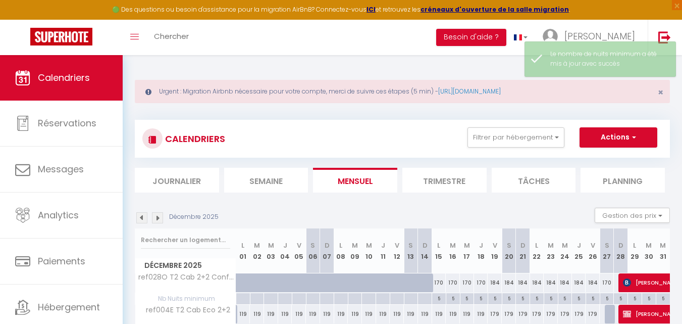
click at [516, 124] on div "CALENDRIERS Filtrer par hébergement 028 Autres ref028O T2 Cab 2+2 Confort Effac…" at bounding box center [402, 139] width 535 height 38
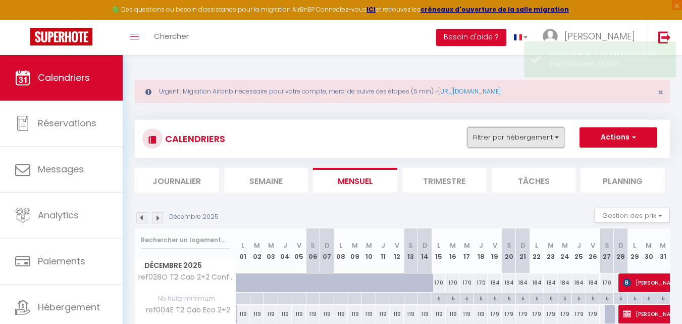
click at [517, 129] on button "Filtrer par hébergement" at bounding box center [515, 137] width 97 height 20
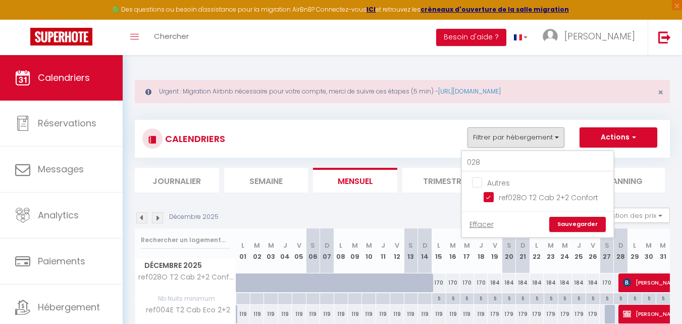
drag, startPoint x: 490, startPoint y: 193, endPoint x: 490, endPoint y: 171, distance: 22.2
click at [490, 192] on input "ref028O T2 Cab 2+2 Confort" at bounding box center [547, 196] width 126 height 10
checkbox input "false"
click at [493, 159] on input "028" at bounding box center [537, 162] width 151 height 18
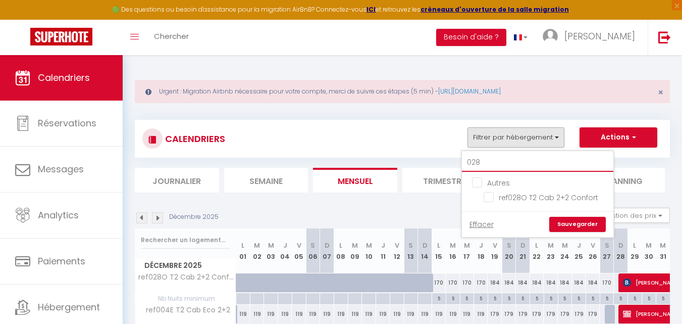
click at [493, 159] on input "028" at bounding box center [537, 162] width 151 height 18
checkbox input "false"
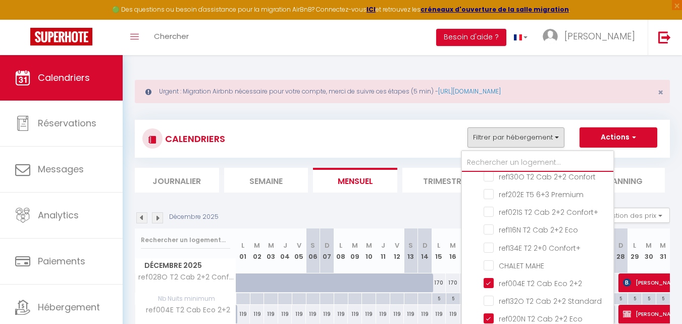
scroll to position [555, 0]
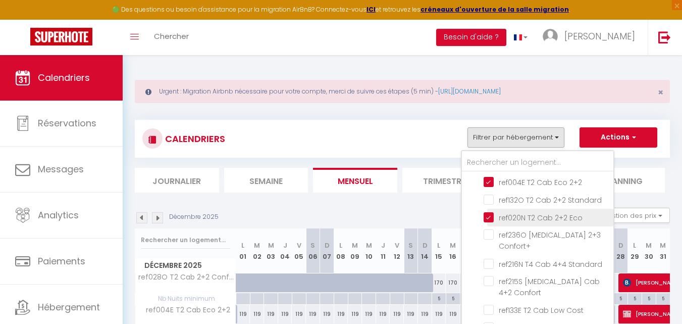
click at [491, 212] on input "ref020N T2 Cab 2+2 Eco" at bounding box center [547, 217] width 126 height 10
checkbox input "false"
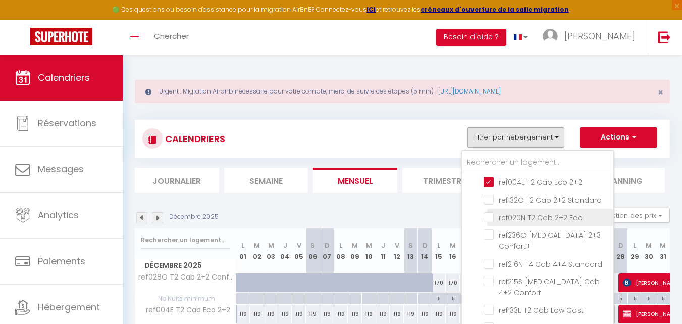
checkbox input "false"
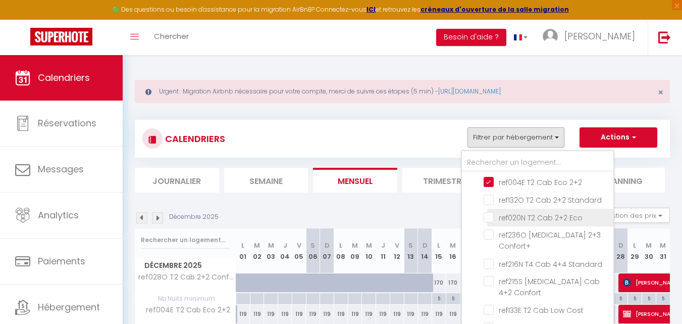
checkbox input "false"
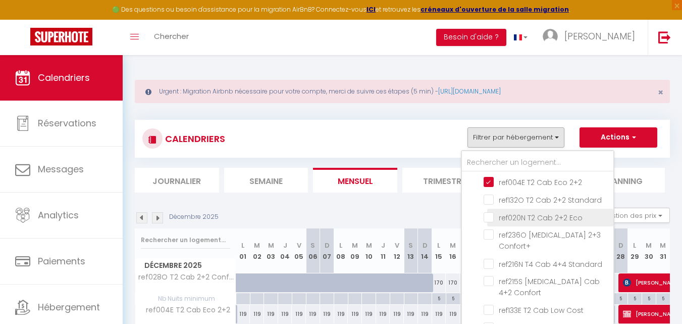
checkbox input "false"
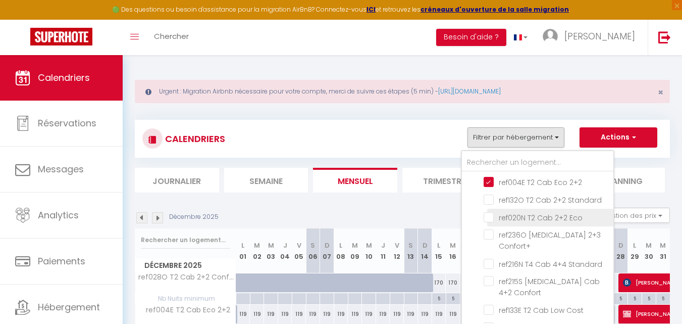
checkbox input "false"
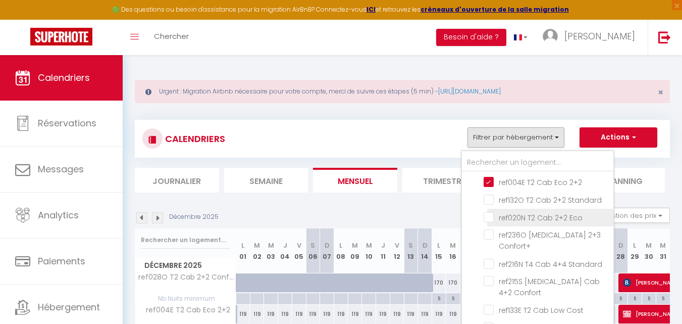
checkbox input "false"
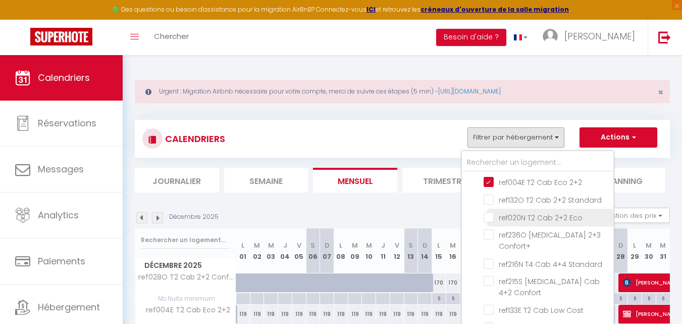
checkbox input "false"
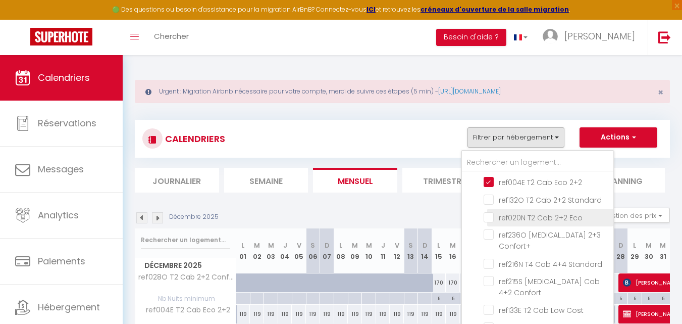
checkbox input "false"
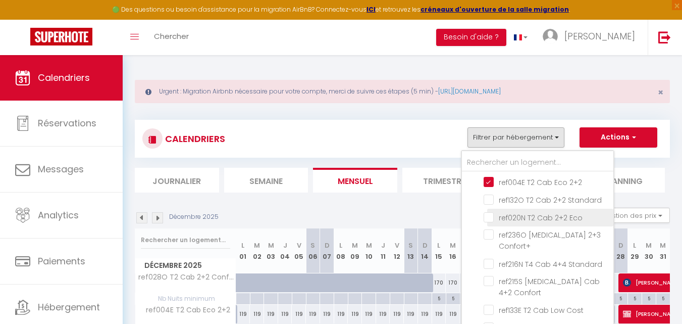
checkbox input "false"
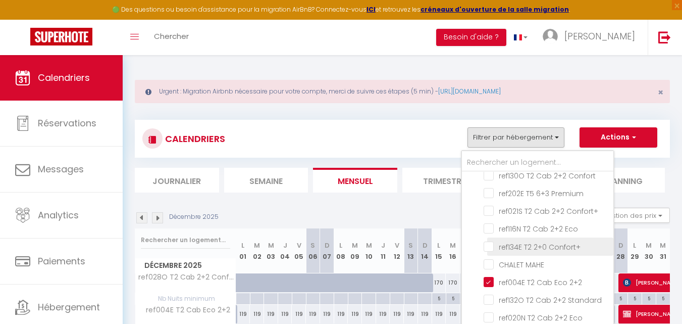
scroll to position [454, 0]
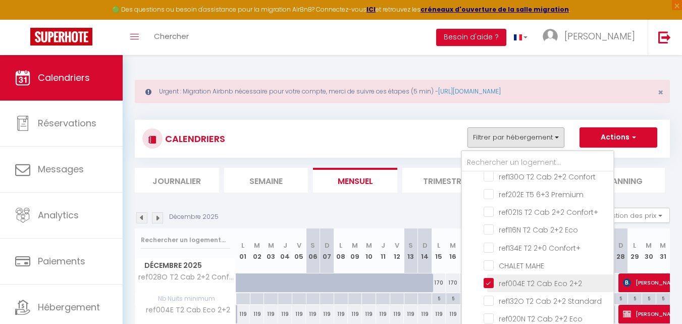
click at [488, 277] on input "ref004E T2 Cab Eco 2+2" at bounding box center [547, 282] width 126 height 10
checkbox input "false"
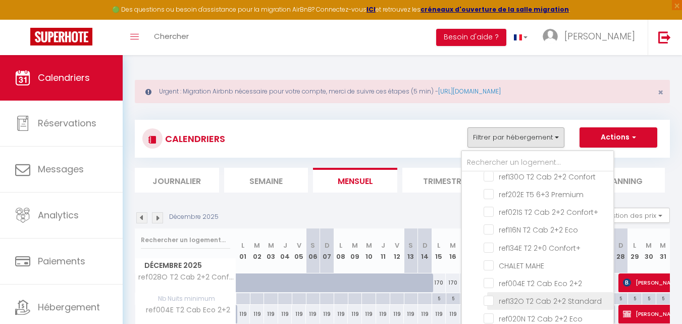
checkbox input "false"
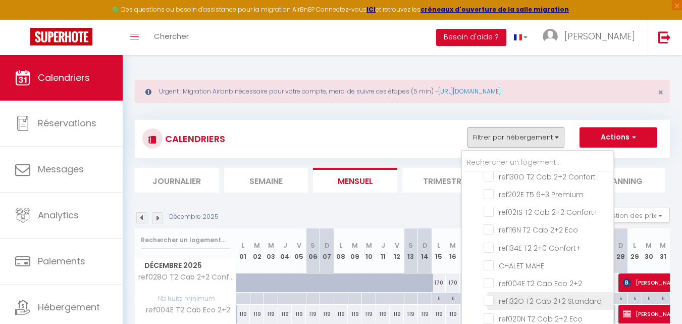
checkbox input "false"
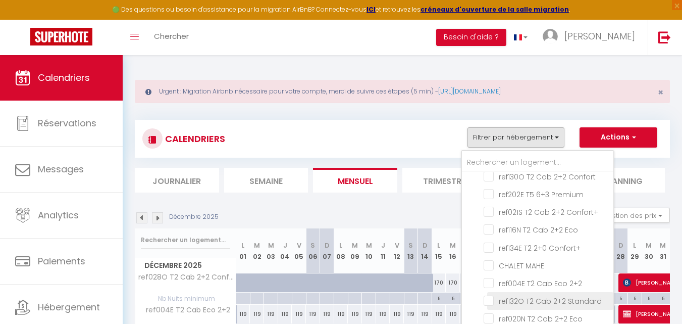
checkbox input "false"
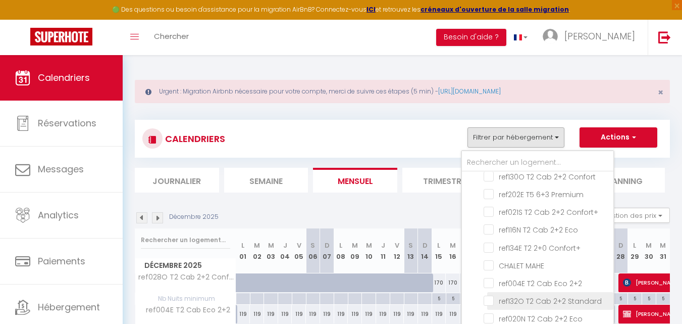
checkbox input "false"
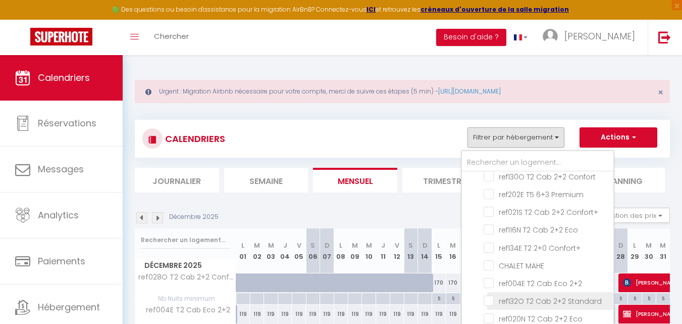
checkbox input "false"
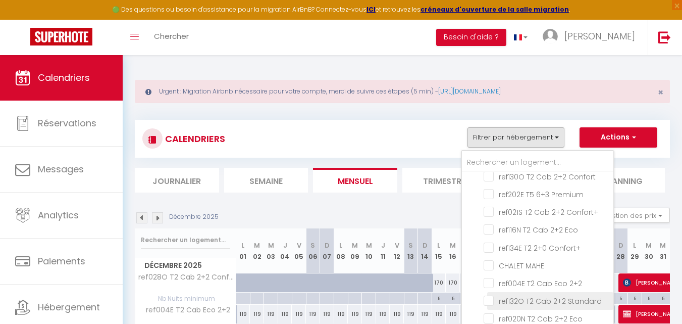
checkbox input "false"
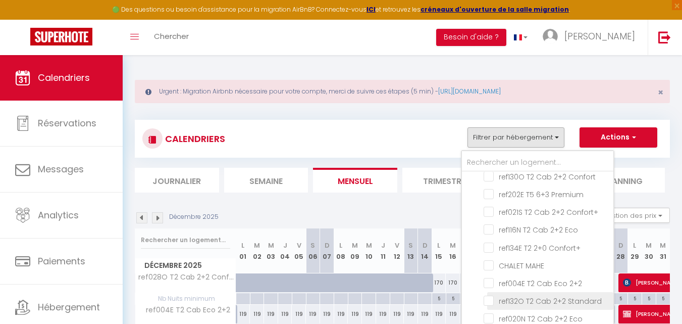
checkbox input "false"
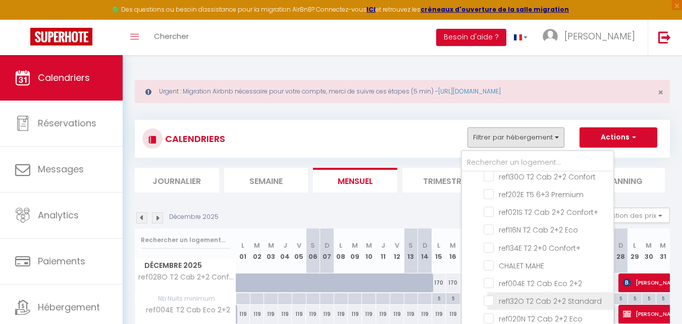
checkbox input "false"
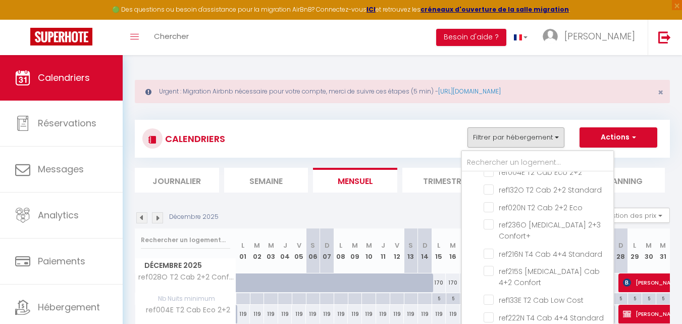
scroll to position [752, 0]
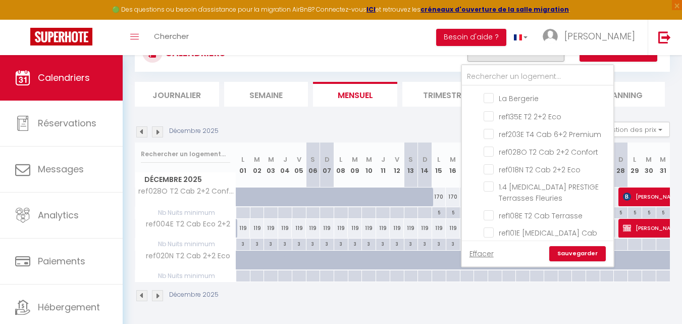
click at [580, 249] on link "Sauvegarder" at bounding box center [577, 253] width 57 height 15
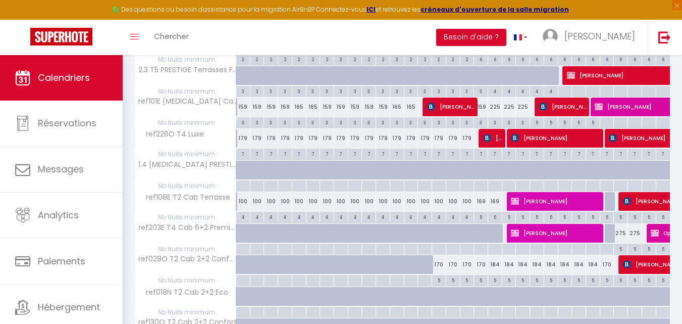
scroll to position [288, 0]
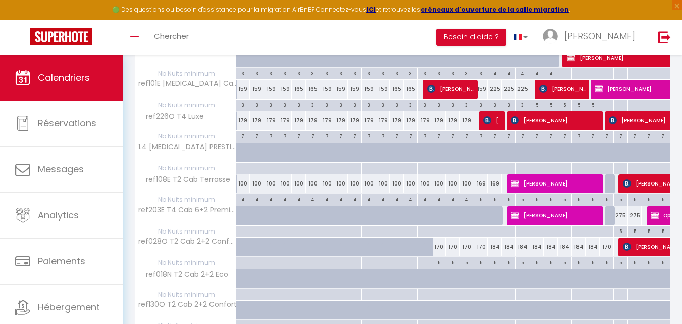
click at [616, 231] on div "5" at bounding box center [621, 231] width 14 height 10
type input "5"
type input "Dim 28 Décembre 2025"
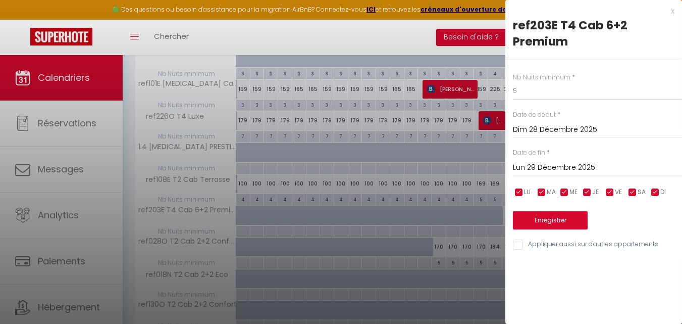
click at [570, 166] on input "Lun 29 Décembre 2025" at bounding box center [597, 167] width 169 height 13
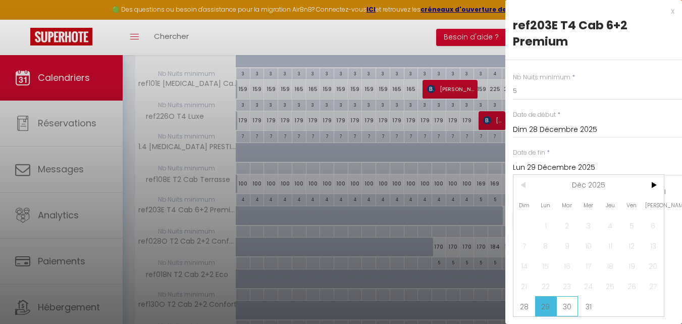
click at [567, 299] on span "30" at bounding box center [567, 306] width 22 height 20
type input "[DATE]"
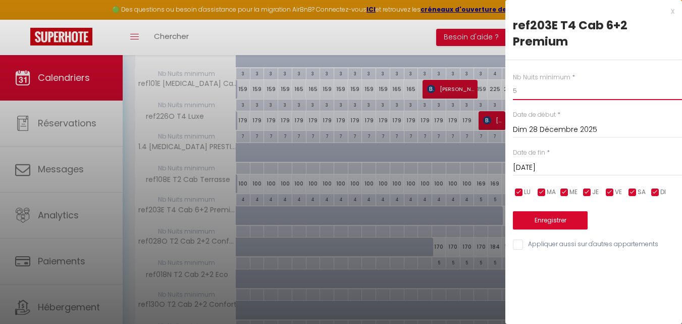
click at [524, 88] on input "5" at bounding box center [597, 91] width 169 height 18
type input "2"
click at [552, 216] on button "Enregistrer" at bounding box center [550, 220] width 75 height 18
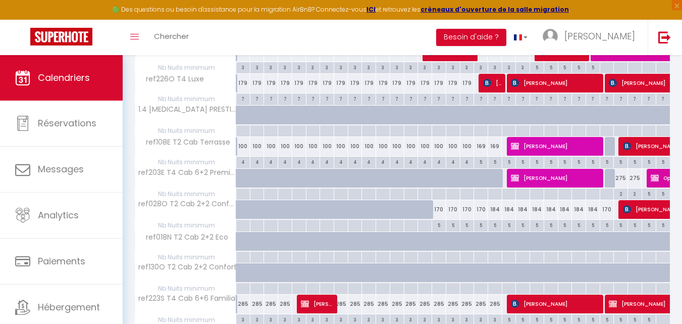
scroll to position [338, 0]
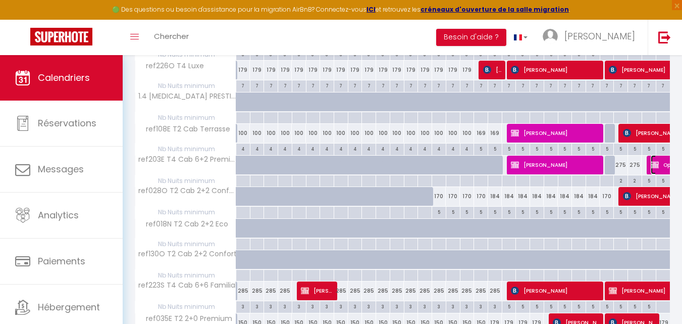
click at [659, 165] on img at bounding box center [655, 165] width 8 height 8
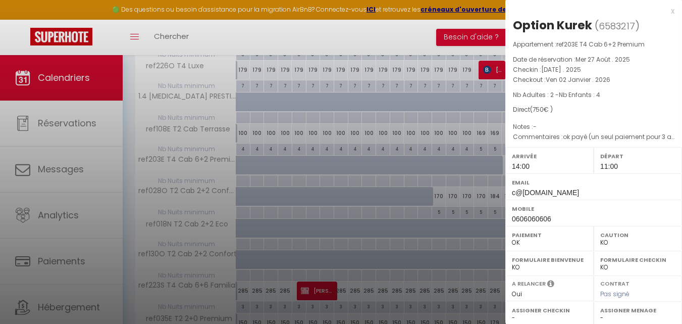
click at [419, 38] on div at bounding box center [341, 162] width 682 height 324
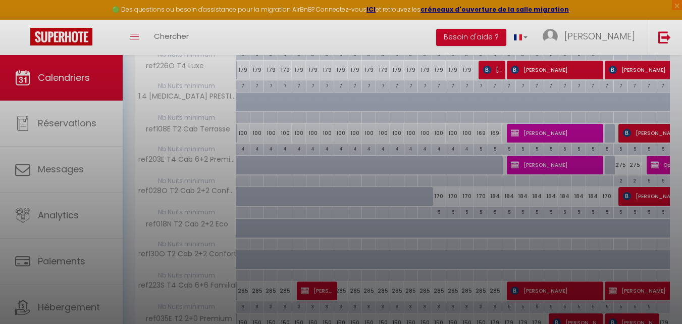
click at [662, 12] on div at bounding box center [341, 162] width 682 height 324
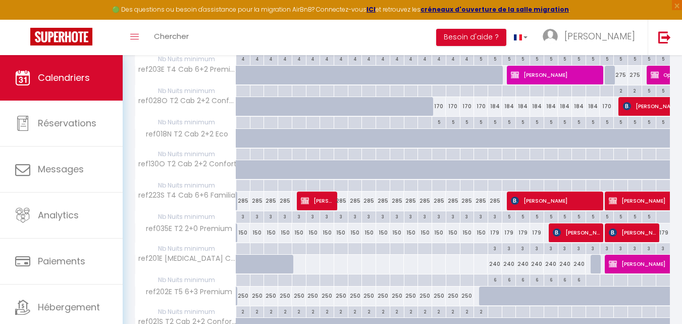
scroll to position [439, 0]
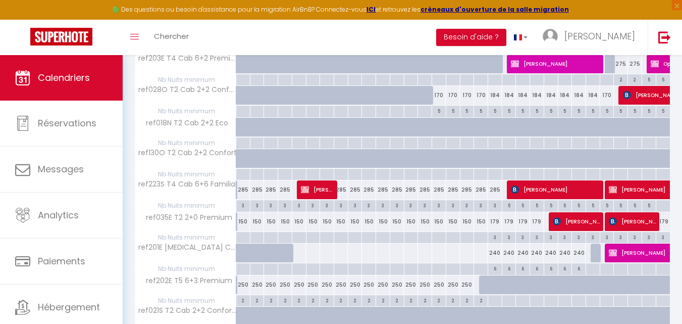
click at [243, 254] on div at bounding box center [248, 258] width 14 height 19
type input "Lun 01 Décembre 2025"
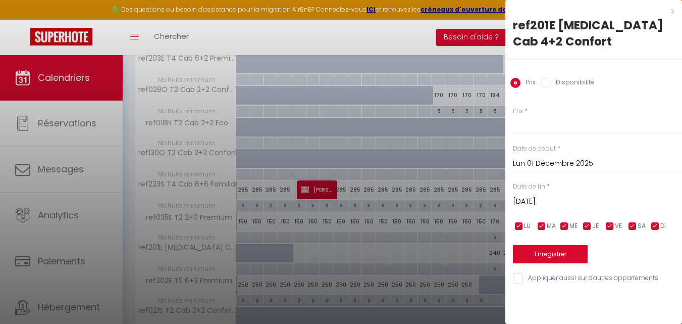
click at [532, 195] on input "[DATE]" at bounding box center [597, 201] width 169 height 13
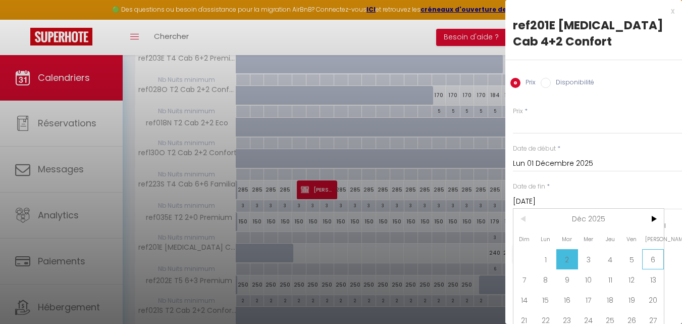
click at [650, 258] on span "6" at bounding box center [653, 259] width 22 height 20
type input "[DATE]"
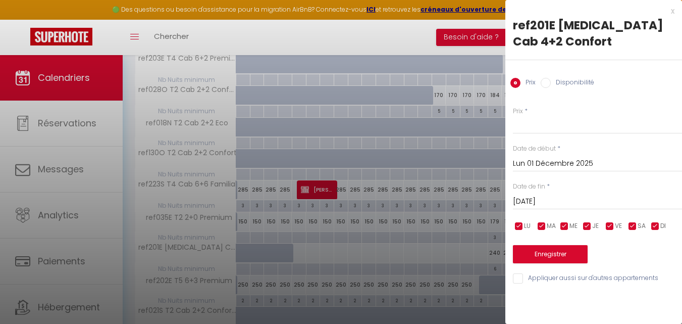
click at [570, 78] on label "Disponibilité" at bounding box center [572, 83] width 43 height 11
click at [551, 78] on input "Disponibilité" at bounding box center [546, 83] width 10 height 10
radio input "true"
radio input "false"
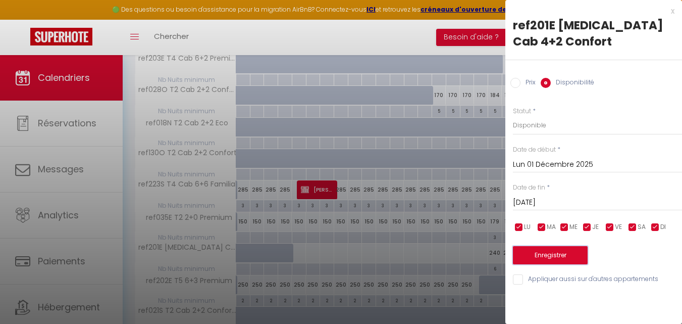
click at [552, 246] on button "Enregistrer" at bounding box center [550, 255] width 75 height 18
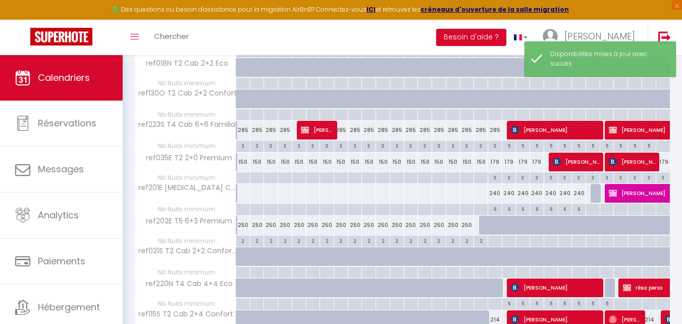
scroll to position [540, 0]
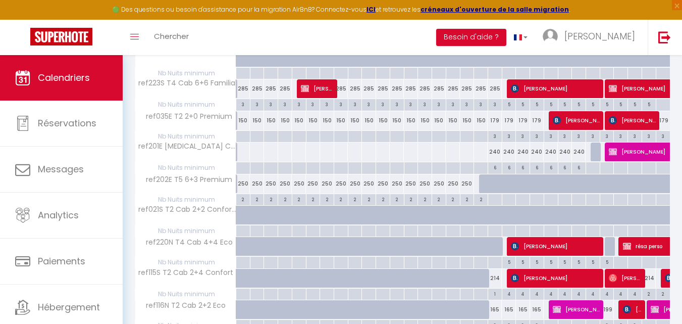
click at [242, 246] on div at bounding box center [248, 251] width 14 height 19
select select "1"
type input "Lun 01 Décembre 2025"
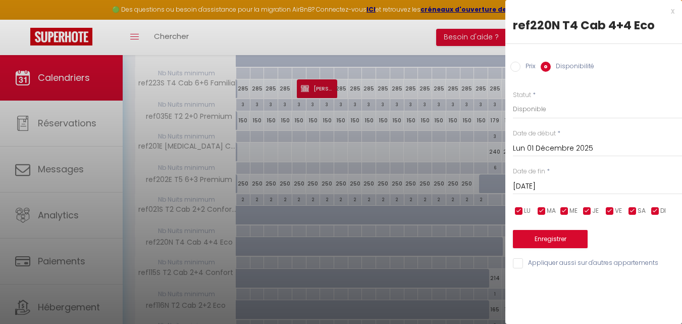
click at [534, 187] on input "[DATE]" at bounding box center [597, 186] width 169 height 13
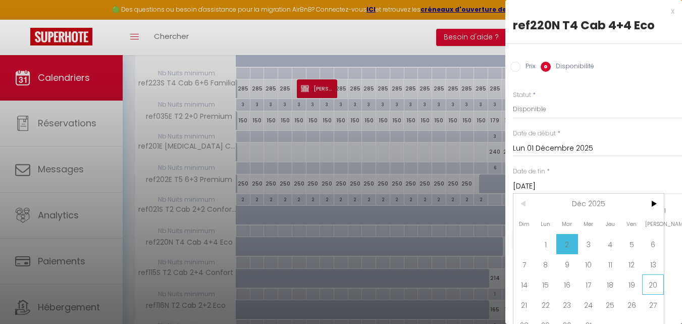
click at [649, 284] on span "20" at bounding box center [653, 284] width 22 height 20
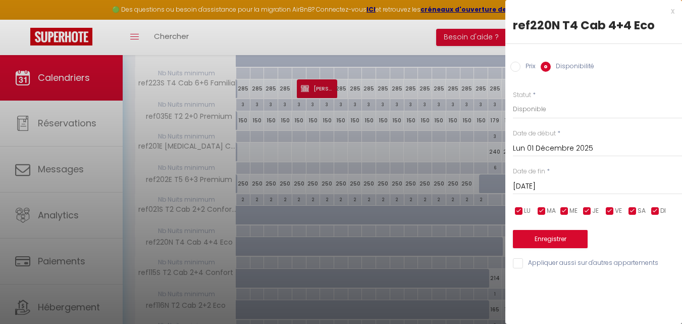
type input "[DATE]"
click at [549, 230] on button "Enregistrer" at bounding box center [550, 239] width 75 height 18
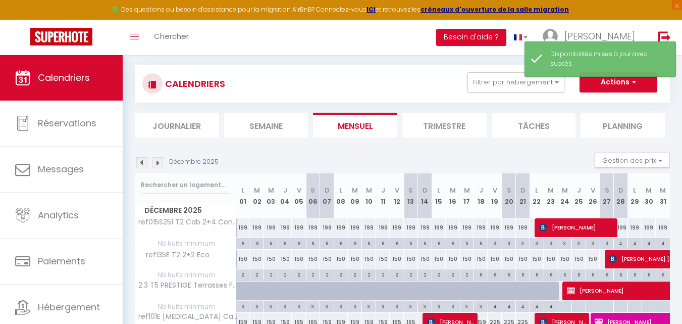
scroll to position [591, 0]
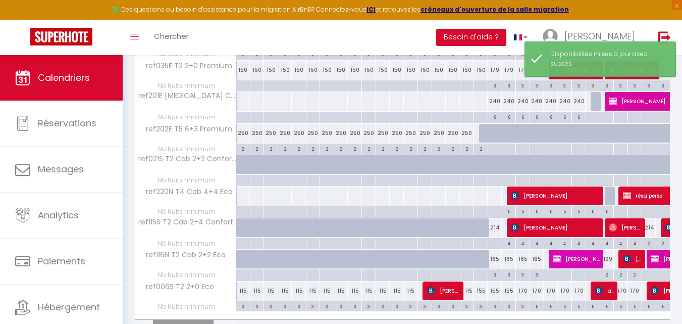
click at [247, 196] on div at bounding box center [243, 195] width 15 height 19
select select "1"
type input "Lun 01 Décembre 2025"
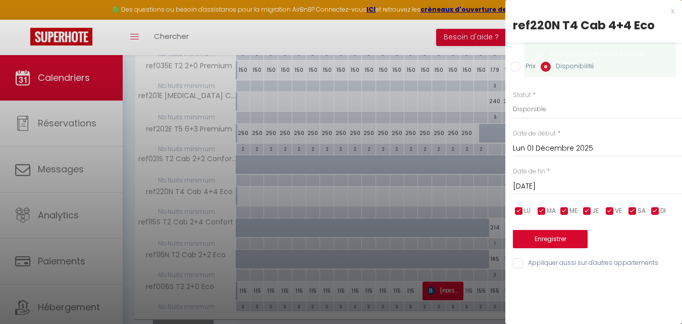
click at [541, 187] on input "[DATE]" at bounding box center [597, 186] width 169 height 13
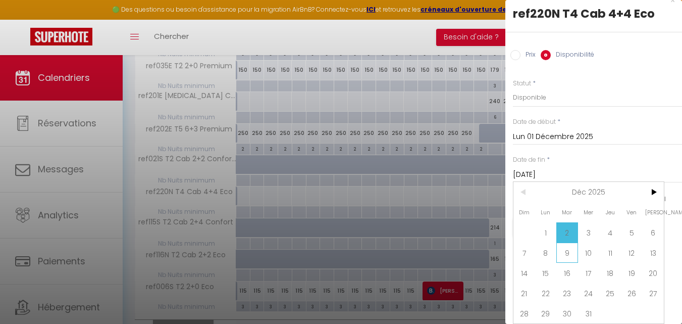
scroll to position [19, 0]
click at [618, 266] on span "18" at bounding box center [610, 273] width 22 height 20
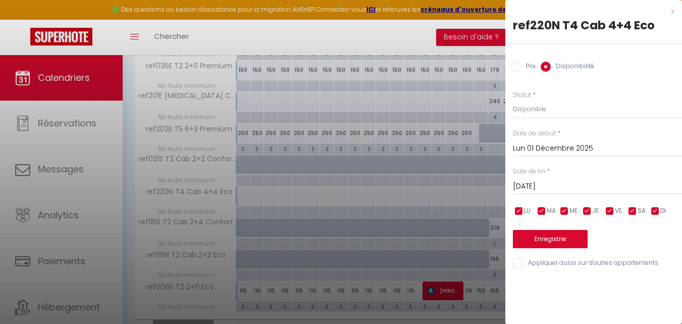
type input "Jeu 18 Décembre 2025"
click at [531, 70] on label "Prix" at bounding box center [528, 67] width 15 height 11
click at [521, 70] on input "Prix" at bounding box center [515, 67] width 10 height 10
radio input "true"
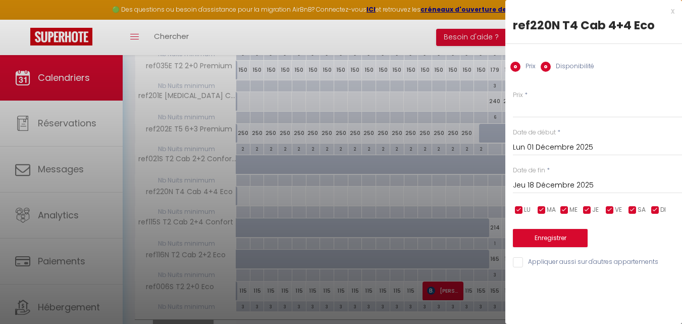
radio input "false"
click at [546, 112] on input "Prix" at bounding box center [597, 108] width 169 height 18
type input "200"
click at [560, 241] on button "Enregistrer" at bounding box center [550, 238] width 75 height 18
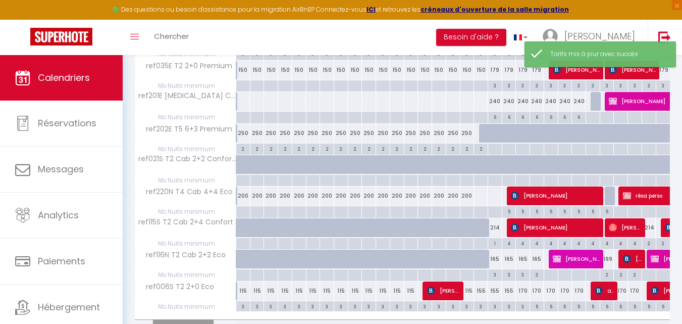
scroll to position [641, 0]
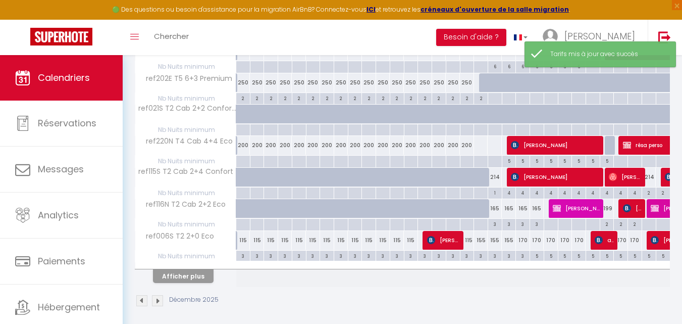
click at [479, 141] on div at bounding box center [481, 145] width 15 height 19
type input "Jeu 18 Décembre 2025"
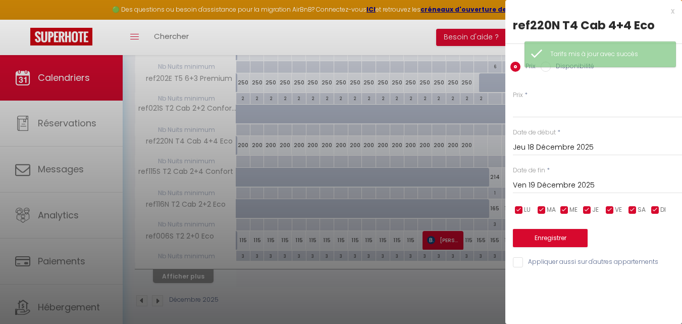
click at [536, 185] on input "Ven 19 Décembre 2025" at bounding box center [597, 185] width 169 height 13
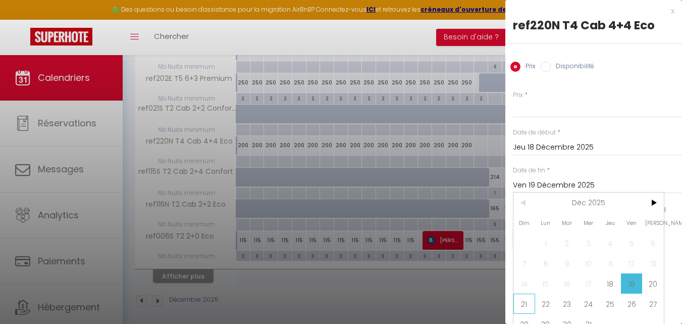
click at [529, 303] on span "21" at bounding box center [524, 303] width 22 height 20
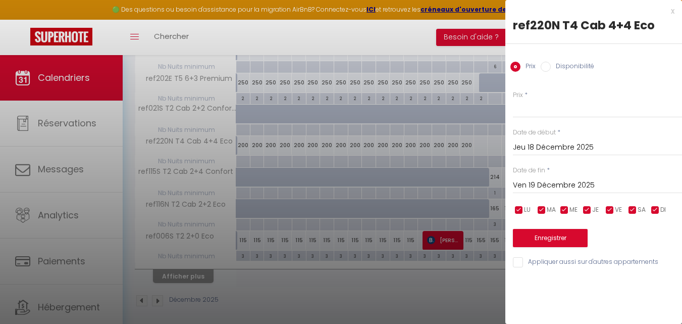
type input "Dim 21 Décembre 2025"
click at [531, 110] on input "Prix" at bounding box center [597, 108] width 169 height 18
type input "240"
drag, startPoint x: 544, startPoint y: 236, endPoint x: 412, endPoint y: 219, distance: 132.4
click at [544, 236] on button "Enregistrer" at bounding box center [550, 238] width 75 height 18
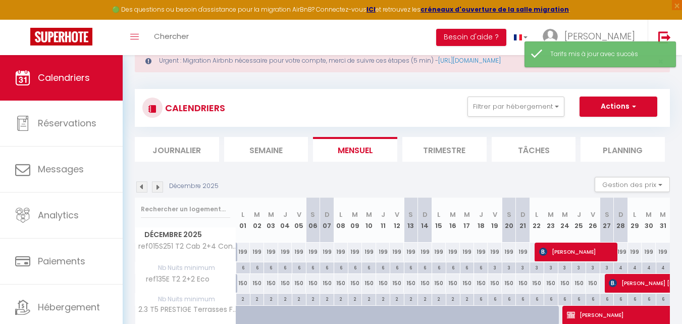
scroll to position [0, 0]
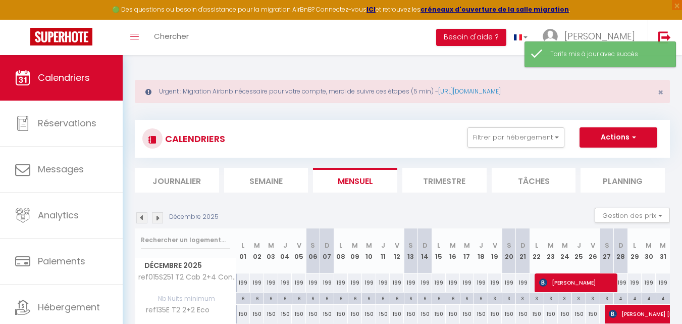
click at [543, 133] on button "Filtrer par hébergement" at bounding box center [515, 137] width 97 height 20
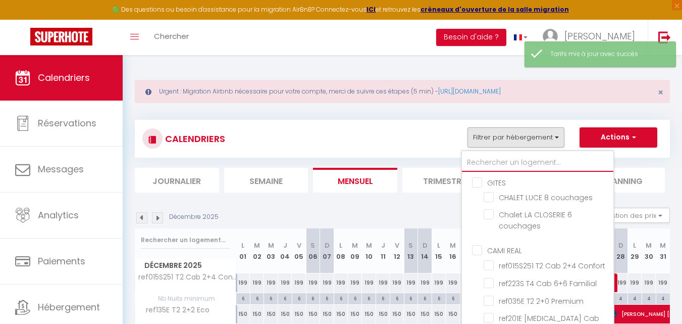
click at [528, 159] on input "text" at bounding box center [537, 162] width 151 height 18
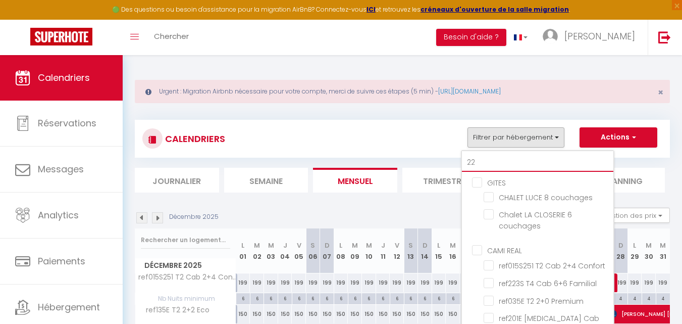
type input "220"
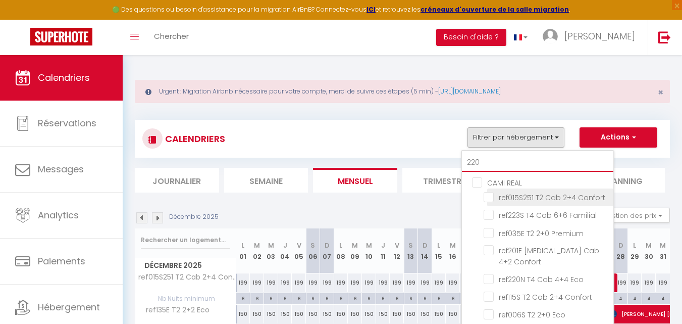
checkbox input "false"
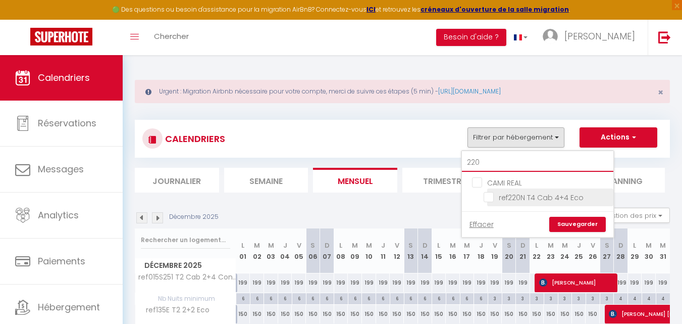
type input "220"
drag, startPoint x: 490, startPoint y: 193, endPoint x: 580, endPoint y: 222, distance: 94.5
click at [489, 193] on input "ref220N T4 Cab 4+4 Eco" at bounding box center [547, 196] width 126 height 10
checkbox input "true"
click at [582, 222] on link "Sauvegarder" at bounding box center [577, 224] width 57 height 15
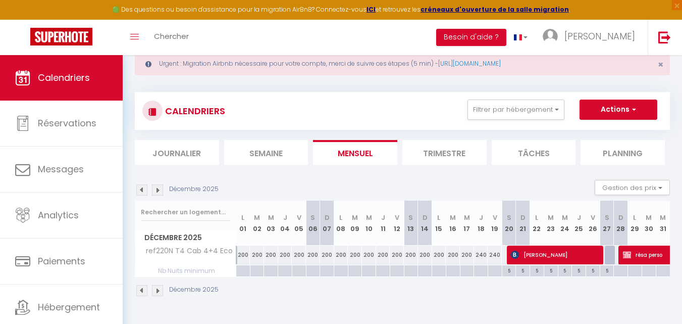
scroll to position [50, 0]
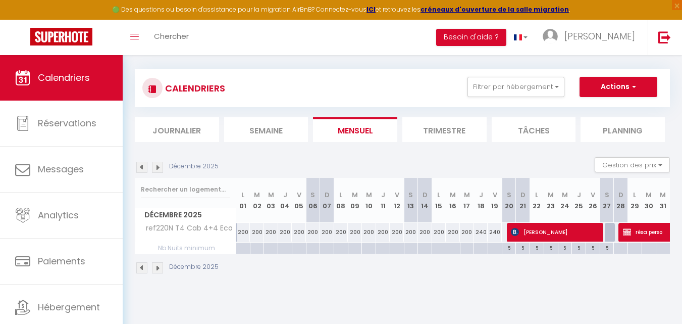
click at [495, 230] on div "240" at bounding box center [495, 232] width 14 height 19
type input "240"
type input "Ven 19 Décembre 2025"
type input "[DATE]"
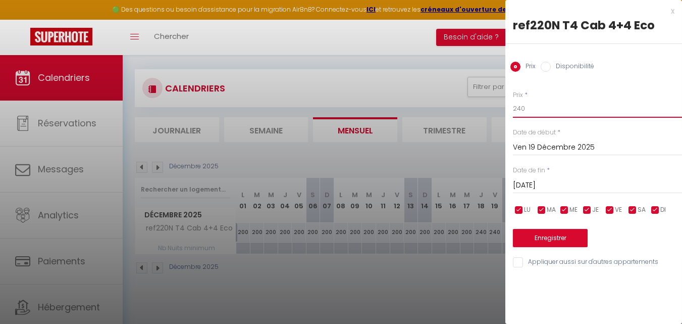
click at [538, 109] on input "240" at bounding box center [597, 108] width 169 height 18
type input "300"
click at [537, 232] on button "Enregistrer" at bounding box center [550, 238] width 75 height 18
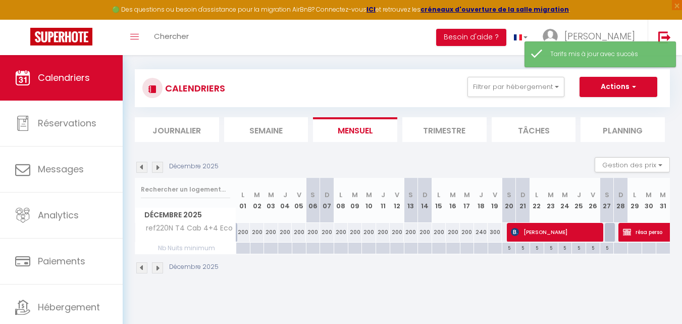
click at [498, 249] on div at bounding box center [495, 248] width 14 height 12
type input "Ven 19 Décembre 2025"
type input "[DATE]"
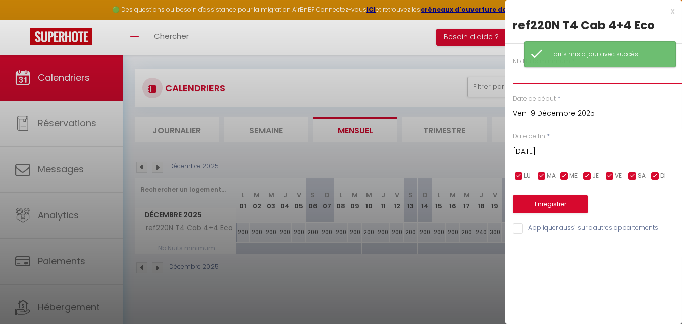
click at [530, 83] on input "text" at bounding box center [597, 75] width 169 height 18
type input "1"
click at [556, 203] on button "Enregistrer" at bounding box center [550, 204] width 75 height 18
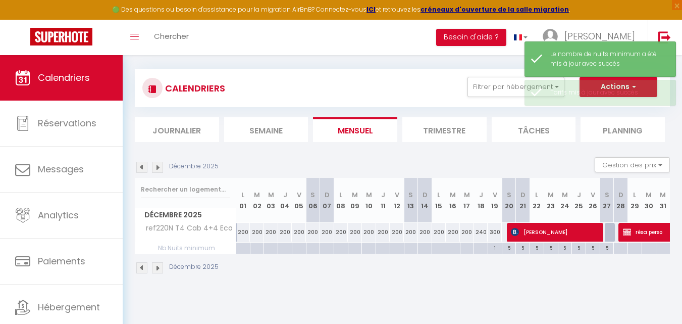
click at [241, 249] on div at bounding box center [243, 248] width 14 height 12
type input "Lun 01 Décembre 2025"
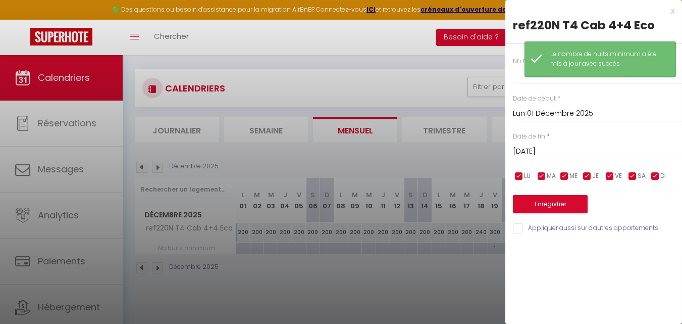
click at [573, 146] on input "[DATE]" at bounding box center [597, 151] width 169 height 13
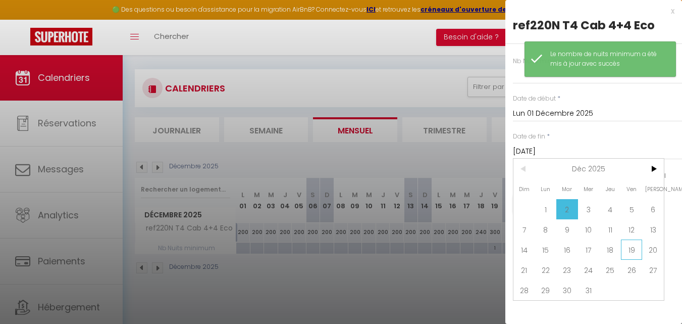
click at [621, 246] on span "19" at bounding box center [632, 249] width 22 height 20
type input "Ven 19 Décembre 2025"
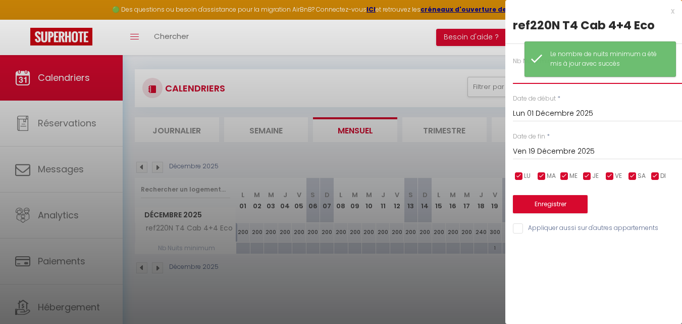
click at [520, 74] on input "text" at bounding box center [597, 75] width 169 height 18
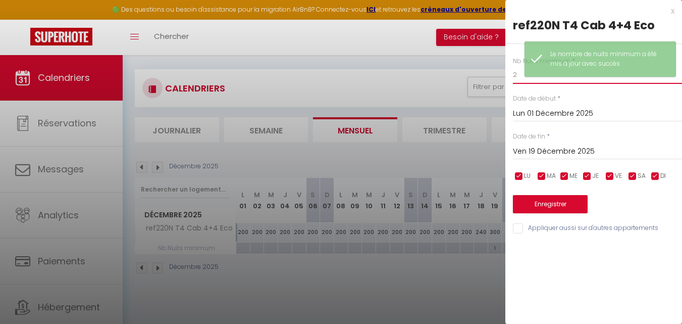
type input "2"
click at [544, 205] on button "Enregistrer" at bounding box center [550, 204] width 75 height 18
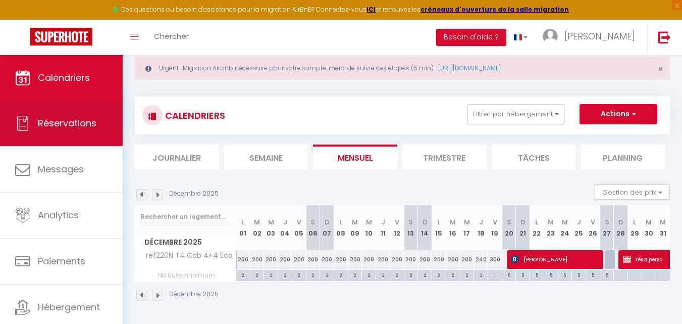
scroll to position [0, 0]
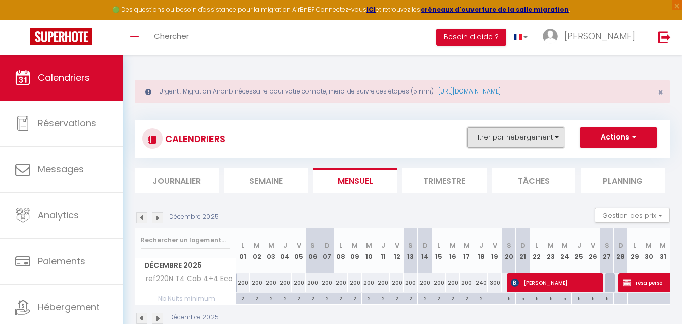
click at [516, 135] on button "Filtrer par hébergement" at bounding box center [515, 137] width 97 height 20
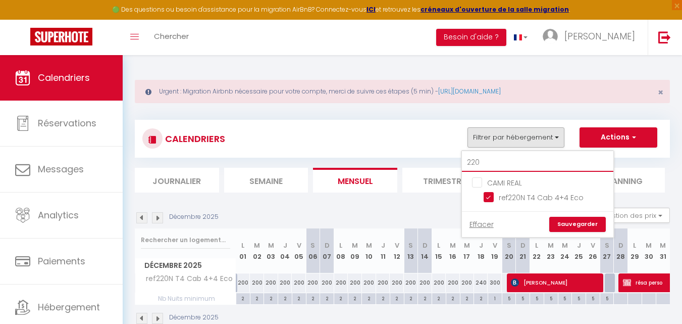
click at [497, 155] on input "220" at bounding box center [537, 162] width 151 height 18
drag, startPoint x: 493, startPoint y: 198, endPoint x: 492, endPoint y: 185, distance: 13.2
click at [493, 198] on input "ref220N T4 Cab 4+4 Eco" at bounding box center [547, 196] width 126 height 10
checkbox input "false"
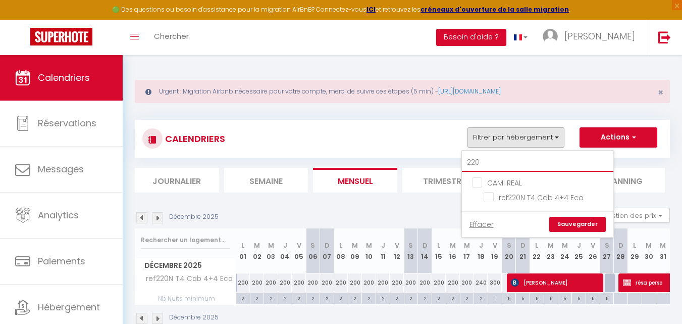
click at [493, 169] on input "220" at bounding box center [537, 162] width 151 height 18
type input "0"
checkbox input "false"
type input "02"
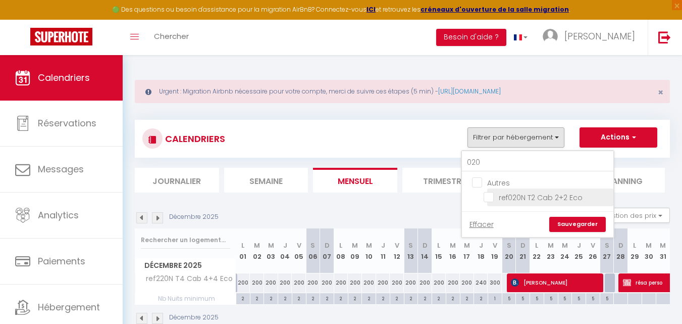
click at [490, 195] on input "ref020N T2 Cab 2+2 Eco" at bounding box center [547, 196] width 126 height 10
click at [557, 223] on link "Sauvegarder" at bounding box center [577, 224] width 57 height 15
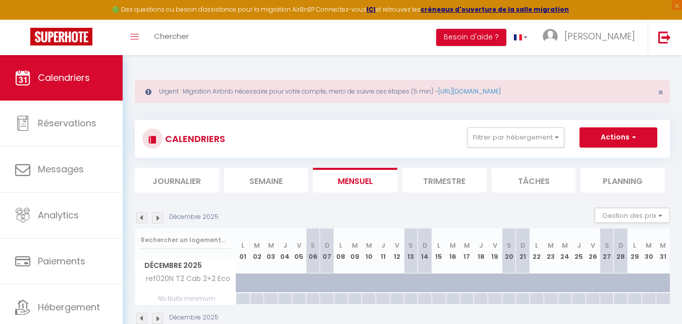
click at [135, 215] on div "Décembre 2025" at bounding box center [178, 217] width 87 height 11
click at [139, 218] on img at bounding box center [141, 217] width 11 height 11
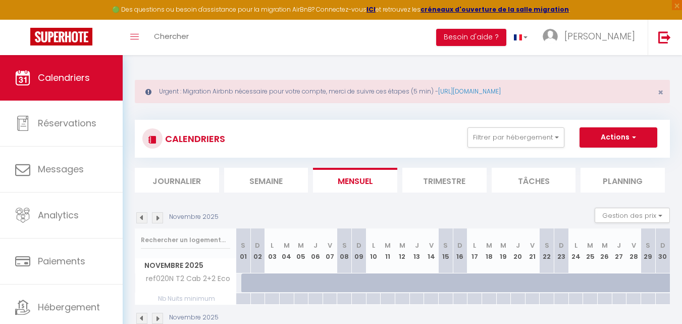
click at [139, 218] on img at bounding box center [141, 217] width 11 height 11
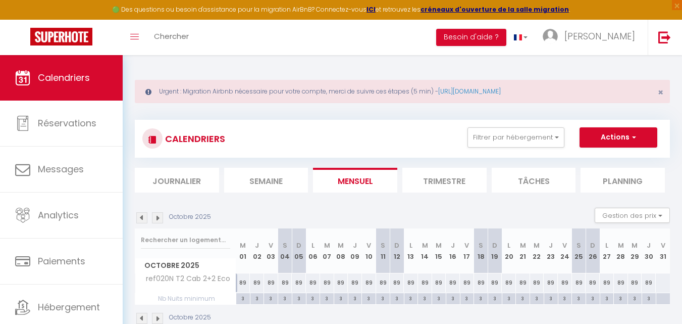
click at [139, 218] on img at bounding box center [141, 217] width 11 height 11
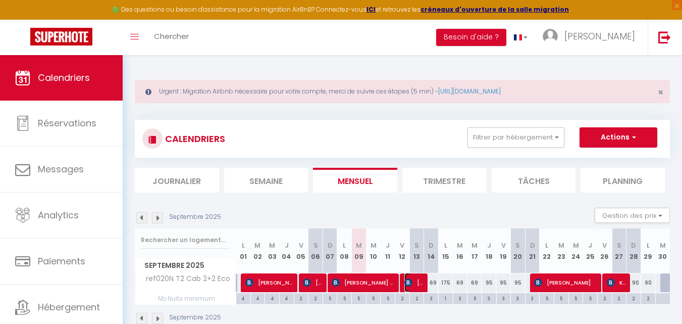
click at [415, 290] on span "[PERSON_NAME]" at bounding box center [414, 282] width 20 height 19
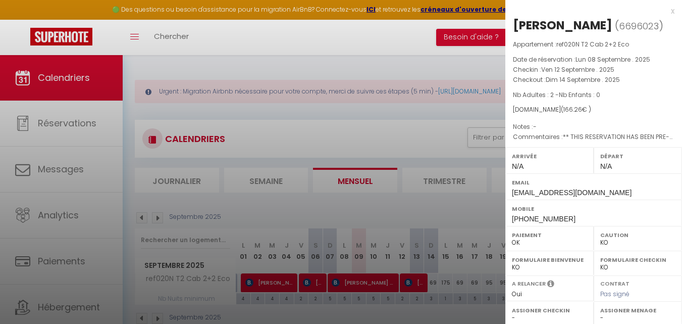
click at [422, 205] on div at bounding box center [341, 162] width 682 height 324
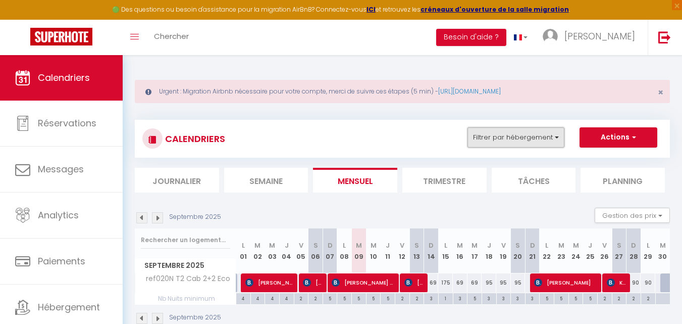
click at [482, 142] on button "Filtrer par hébergement" at bounding box center [515, 137] width 97 height 20
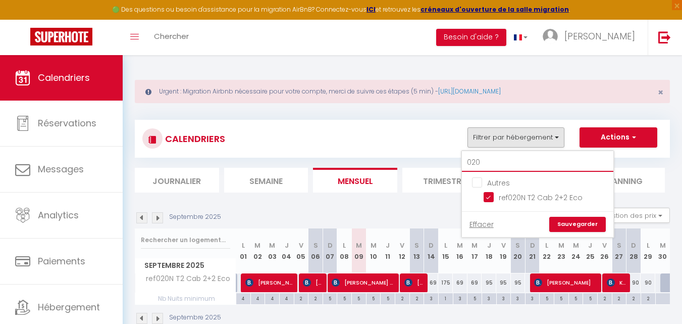
click at [485, 156] on input "020" at bounding box center [537, 162] width 151 height 18
click at [492, 198] on input "ref029E T2 2+0 Confort" at bounding box center [547, 196] width 126 height 10
click at [558, 221] on link "Sauvegarder" at bounding box center [577, 224] width 57 height 15
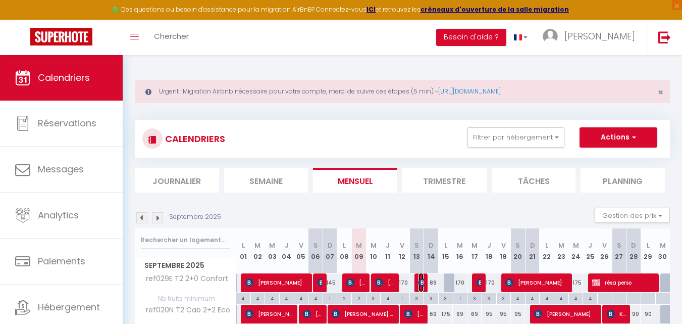
click at [421, 280] on img at bounding box center [423, 282] width 8 height 8
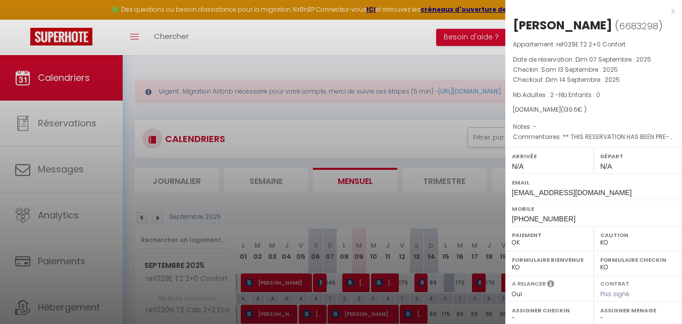
click at [449, 215] on div at bounding box center [341, 162] width 682 height 324
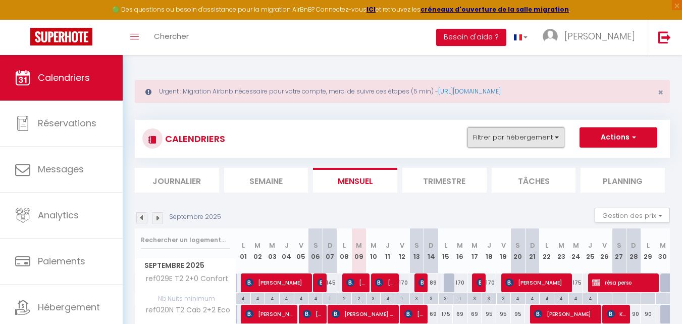
click at [493, 133] on button "Filtrer par hébergement" at bounding box center [515, 137] width 97 height 20
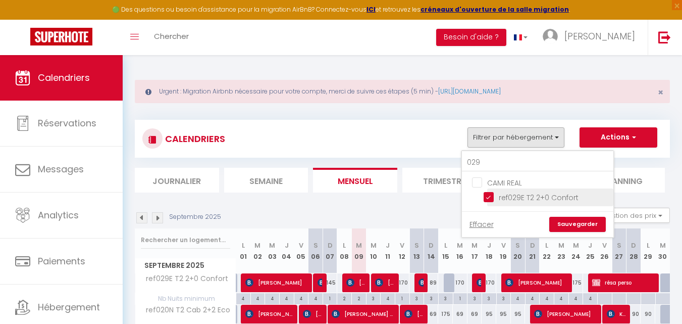
click at [487, 192] on input "ref029E T2 2+0 Confort" at bounding box center [547, 196] width 126 height 10
click at [490, 166] on input "029" at bounding box center [537, 162] width 151 height 18
click at [484, 197] on input "ref135E T2 2+2 Eco" at bounding box center [547, 196] width 126 height 10
click at [565, 224] on link "Sauvegarder" at bounding box center [577, 224] width 57 height 15
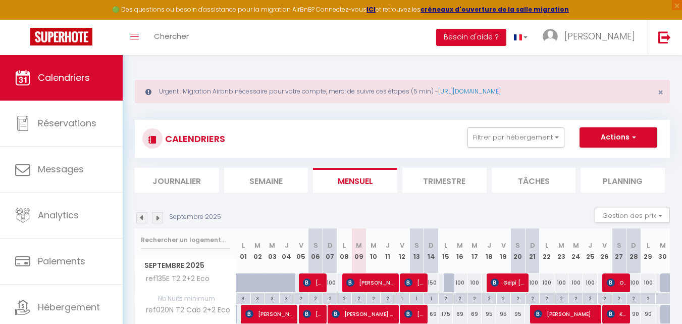
click at [208, 323] on th "ref020N T2 Cab 2+2 Eco" at bounding box center [185, 313] width 101 height 19
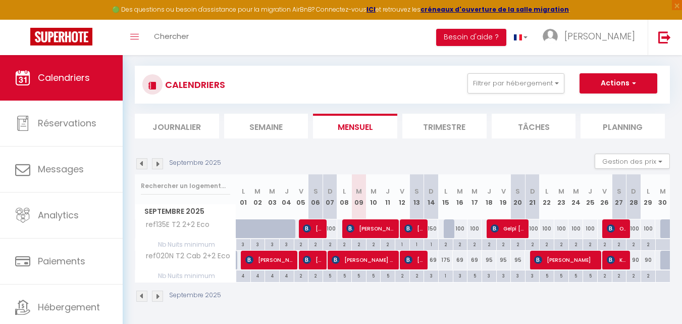
scroll to position [55, 0]
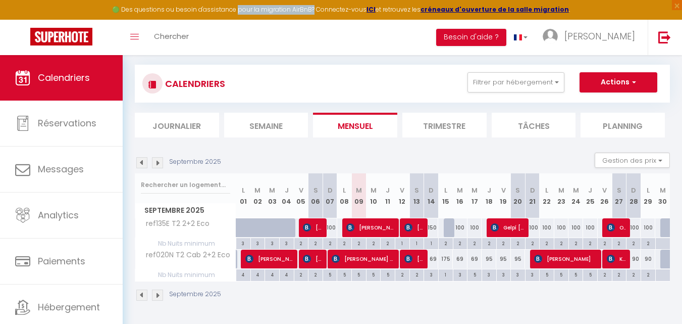
drag, startPoint x: 243, startPoint y: 10, endPoint x: 320, endPoint y: 12, distance: 76.3
click at [319, 13] on div "🟢 Des questions ou besoin d'assistance pour la migration AirBnB? Connectez-vous…" at bounding box center [341, 10] width 682 height 20
click at [653, 33] on link at bounding box center [664, 37] width 33 height 35
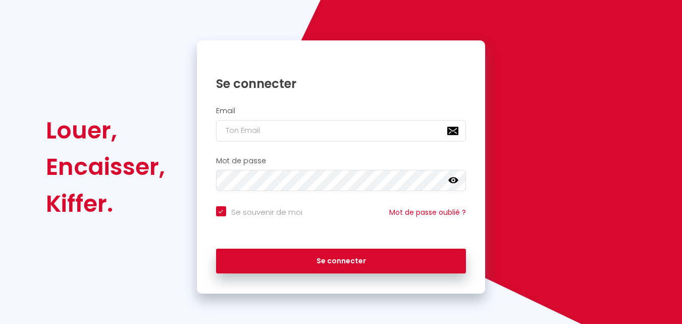
scroll to position [69, 0]
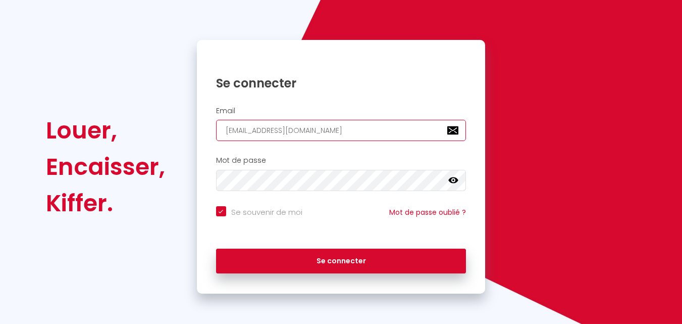
click at [301, 124] on input "[EMAIL_ADDRESS][DOMAIN_NAME]" at bounding box center [341, 130] width 250 height 21
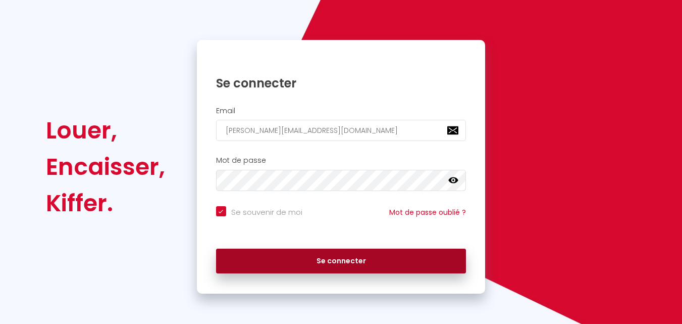
click at [333, 259] on button "Se connecter" at bounding box center [341, 260] width 250 height 25
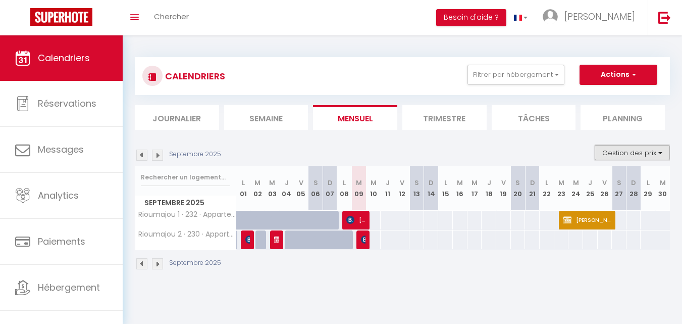
click at [627, 155] on button "Gestion des prix" at bounding box center [632, 152] width 75 height 15
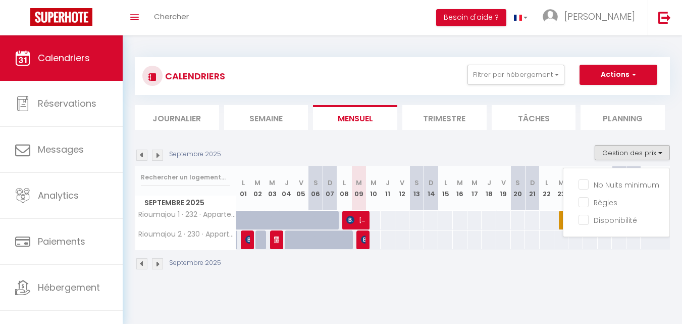
click at [560, 149] on div "Septembre 2025 Gestion des prix Nb Nuits minimum Règles Disponibilité" at bounding box center [402, 155] width 535 height 21
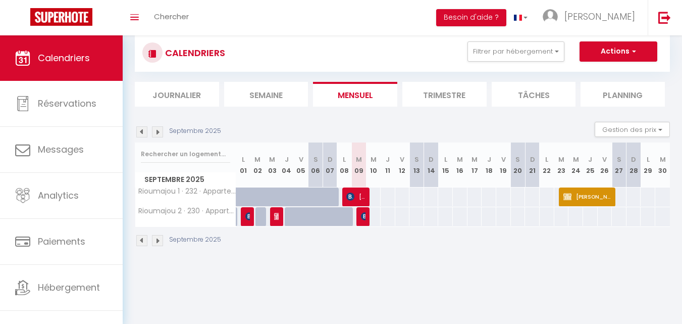
scroll to position [35, 0]
